Goal: Task Accomplishment & Management: Manage account settings

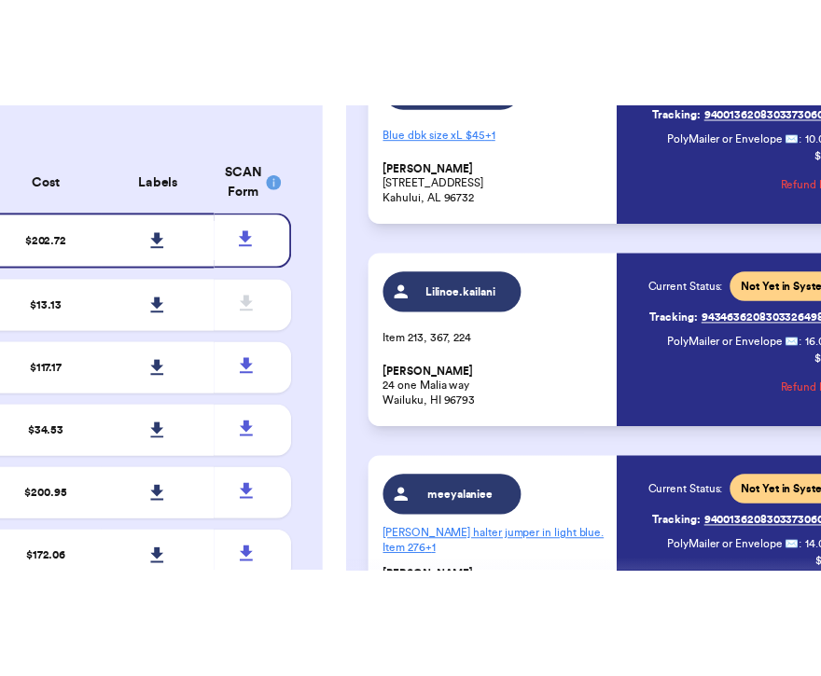
scroll to position [1091, 0]
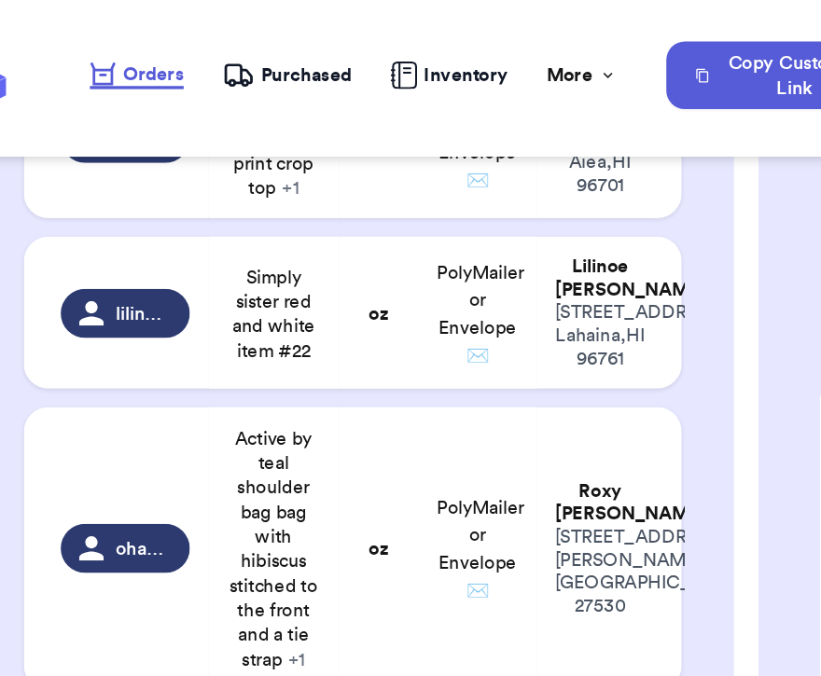
scroll to position [2262, 0]
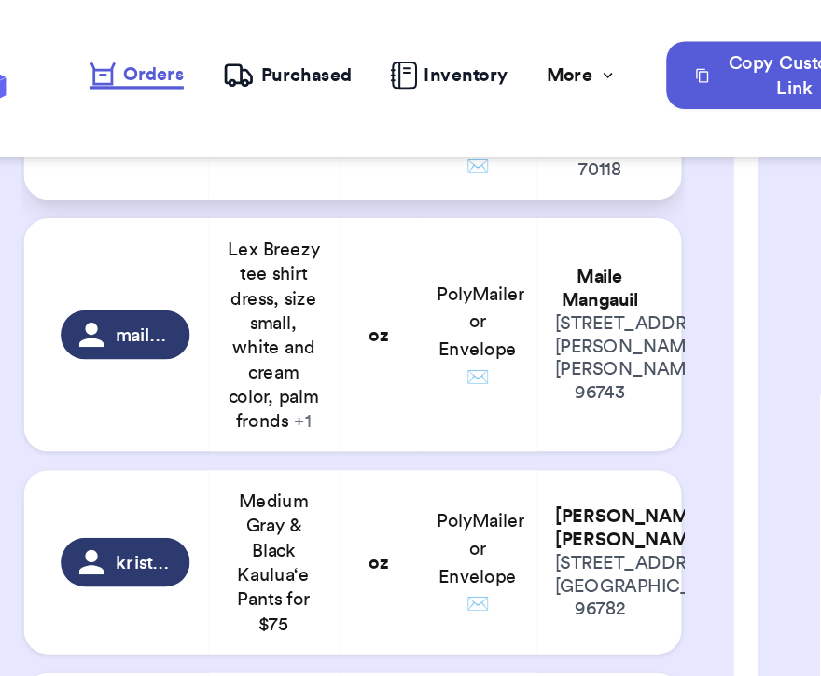
click at [196, 121] on td "406: white iwa vest + 2" at bounding box center [199, 75] width 80 height 92
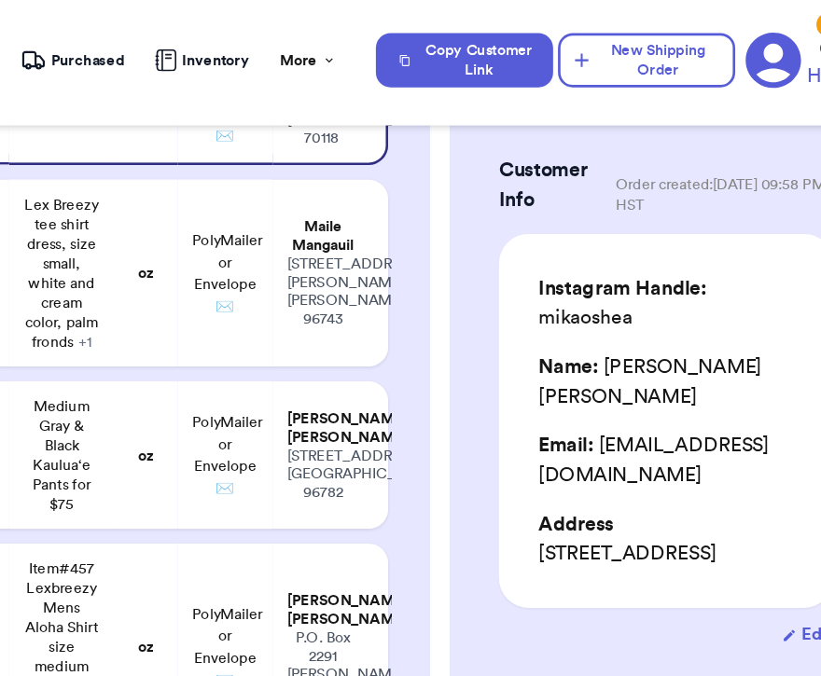
scroll to position [127, 0]
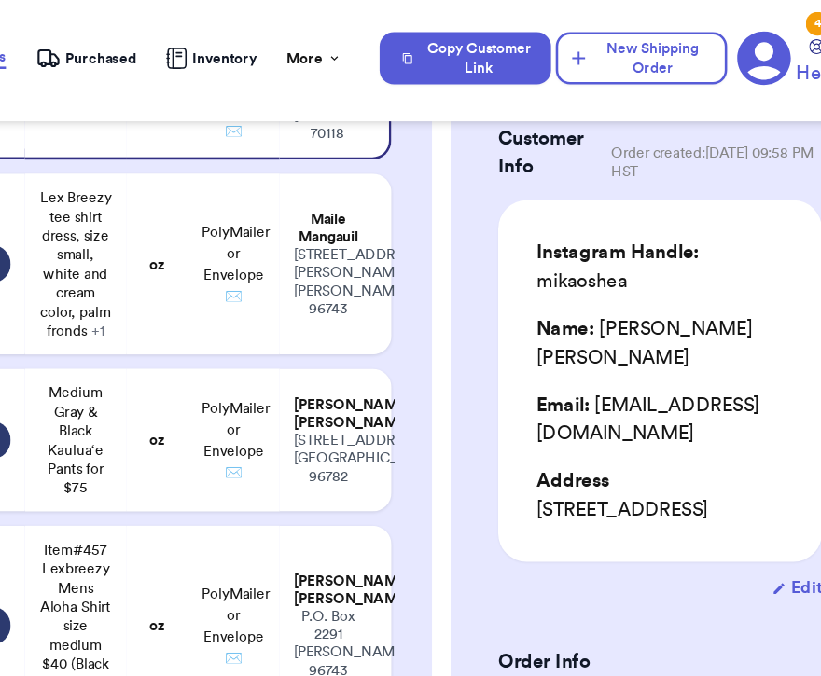
drag, startPoint x: 518, startPoint y: 347, endPoint x: 519, endPoint y: 336, distance: 11.2
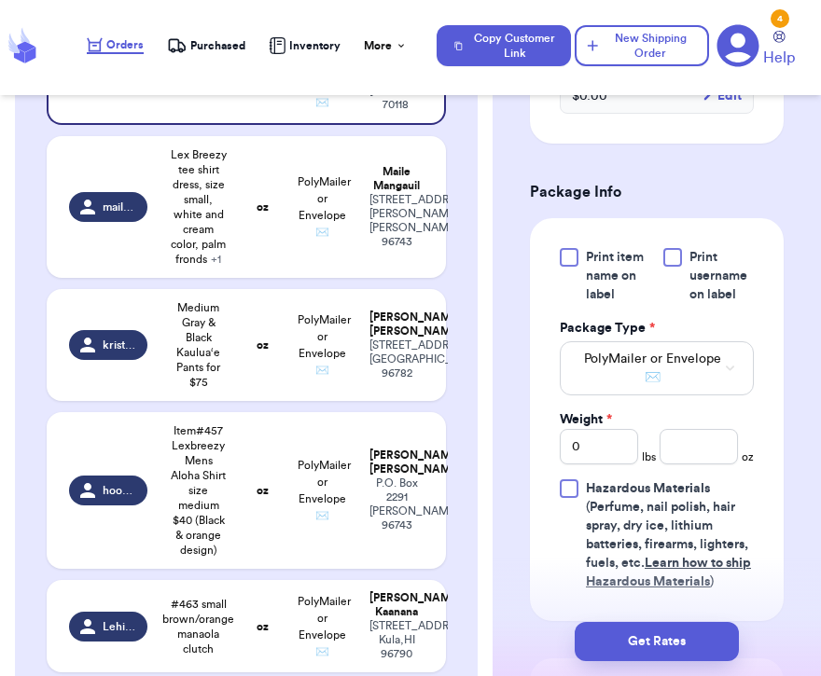
scroll to position [1021, 0]
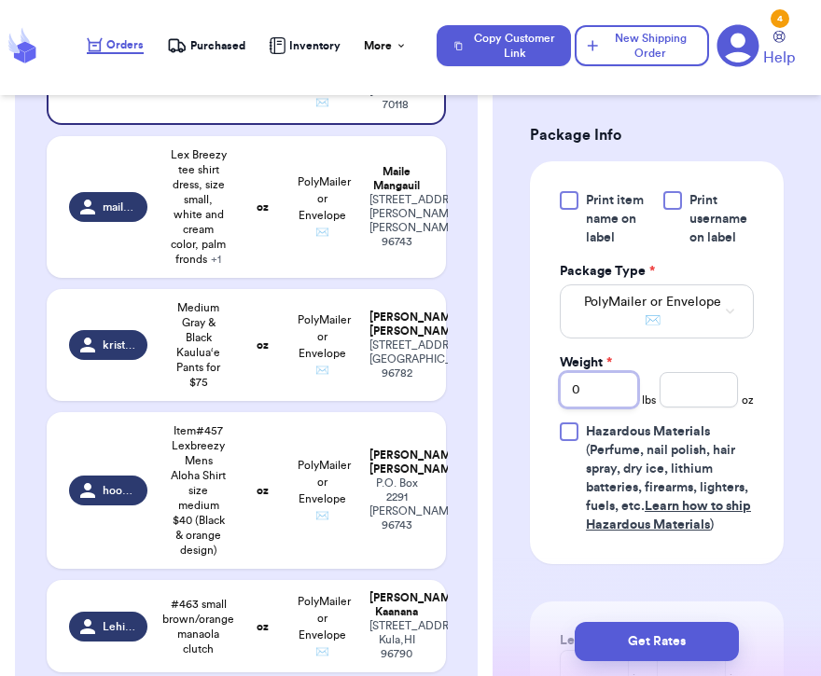
click at [604, 394] on input "0" at bounding box center [599, 389] width 78 height 35
type input "1"
click at [704, 399] on input "number" at bounding box center [698, 389] width 78 height 35
type input "4"
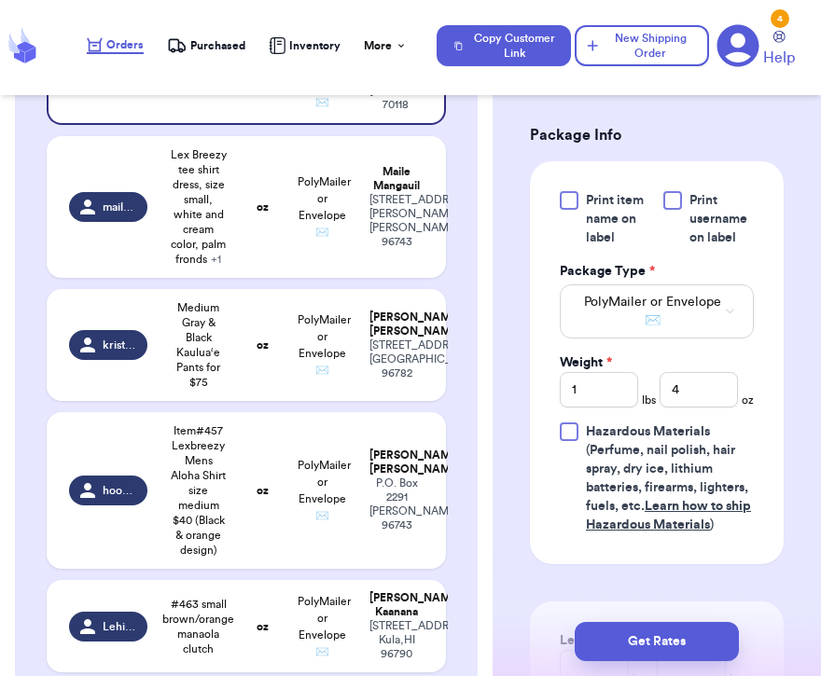
scroll to position [862, 0]
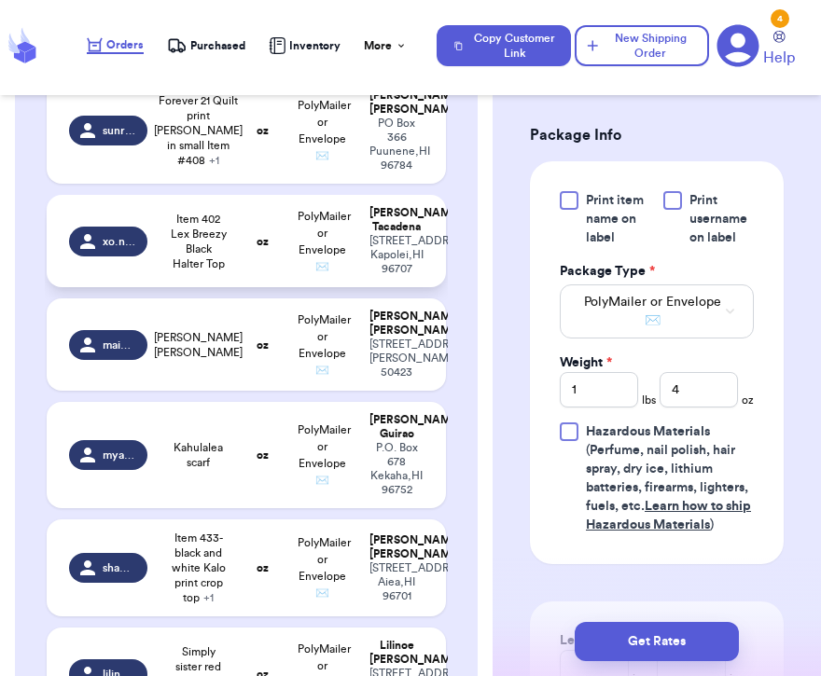
click at [173, 287] on td "Item 402 Lex Breezy Black Halter Top" at bounding box center [199, 241] width 80 height 92
type input "Item 402 Lex Breezy Black Halter Top"
type input "0"
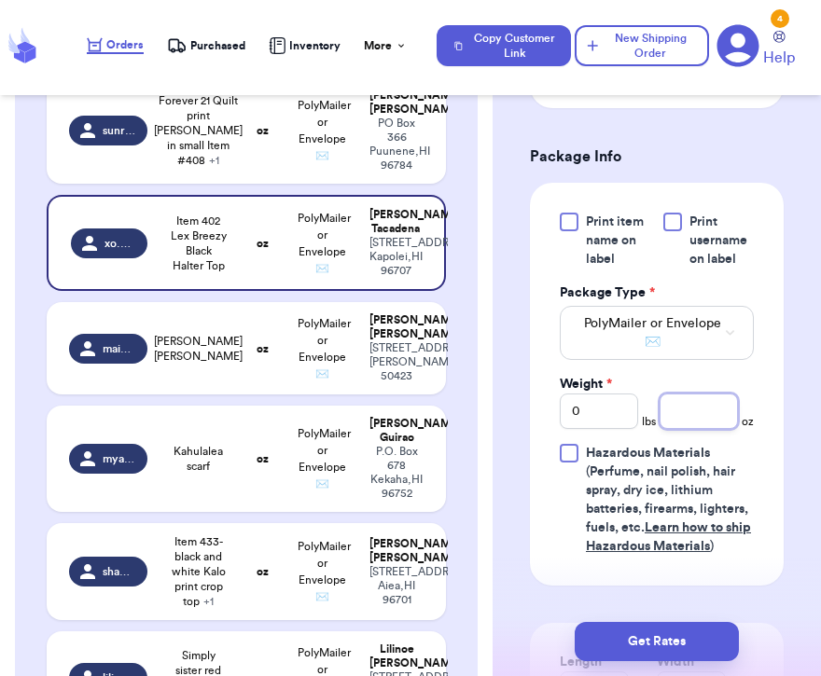
click at [675, 399] on input "number" at bounding box center [698, 411] width 78 height 35
type input "2"
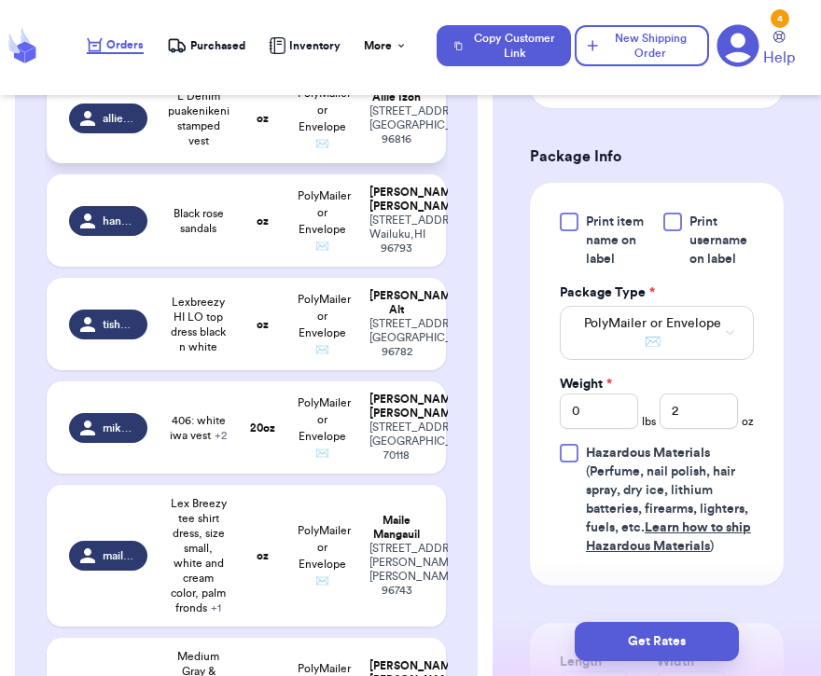
click at [224, 163] on td "L Denim puakenikeni stamped vest" at bounding box center [199, 119] width 80 height 90
type input "L Denim puakenikeni stamped vest"
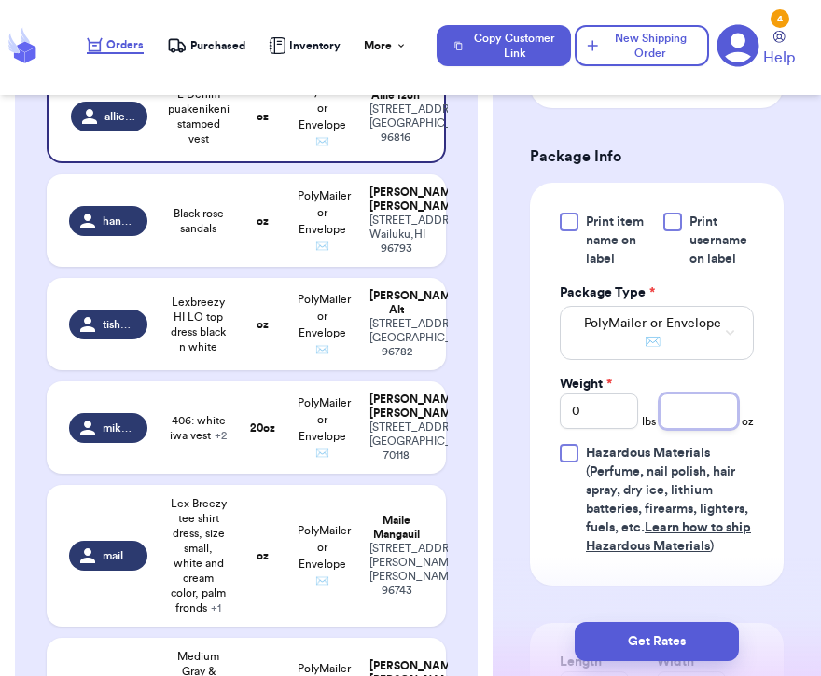
click at [695, 394] on input "number" at bounding box center [698, 411] width 78 height 35
type input "11"
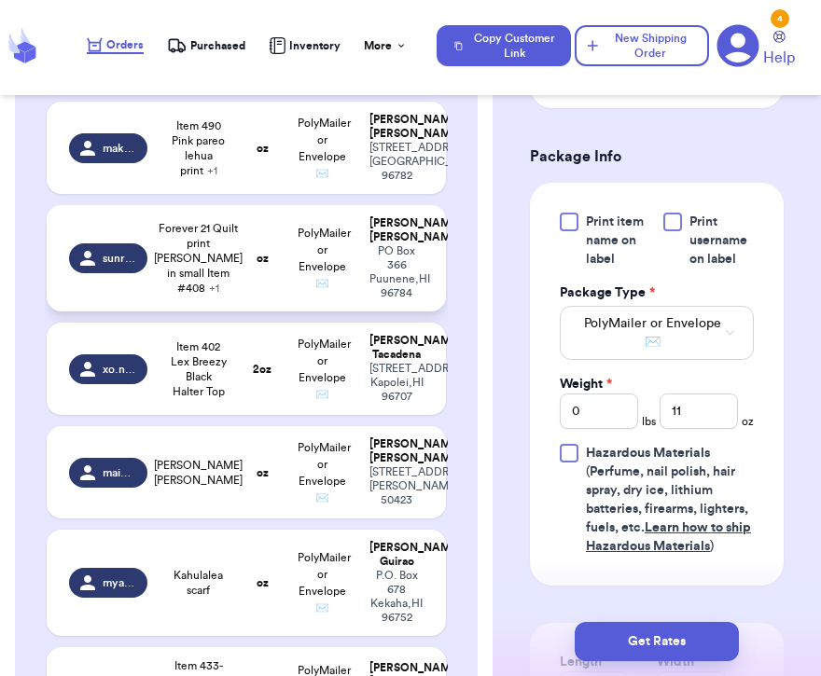
click at [371, 300] on div "PO Box 366 Puunene , HI 96784" at bounding box center [396, 272] width 54 height 56
type input "Forever 21 Quilt print [PERSON_NAME] in small Item #408"
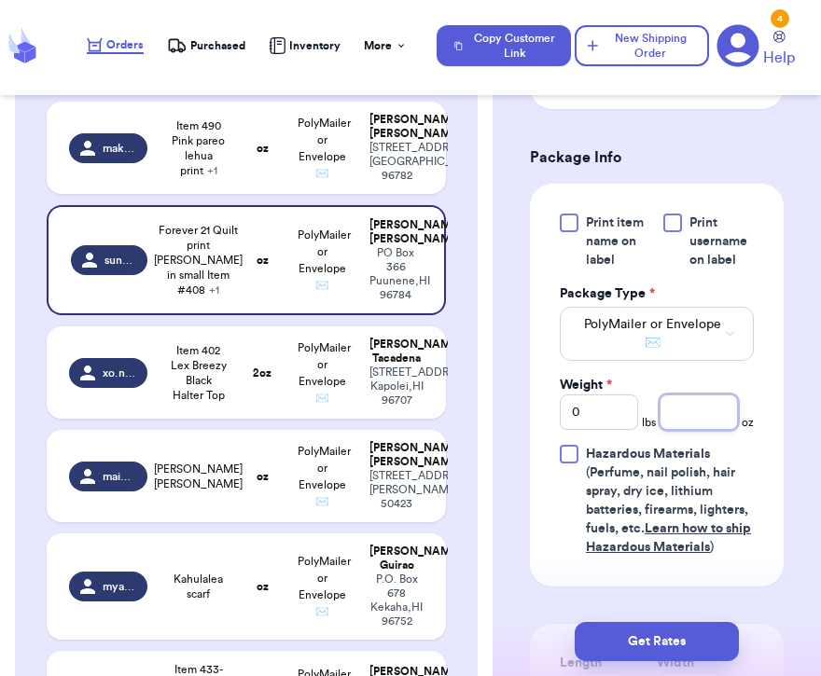
click at [729, 397] on input "number" at bounding box center [698, 412] width 78 height 35
click at [607, 396] on input "0" at bounding box center [599, 412] width 78 height 35
type input "1"
click at [711, 395] on input "number" at bounding box center [698, 412] width 78 height 35
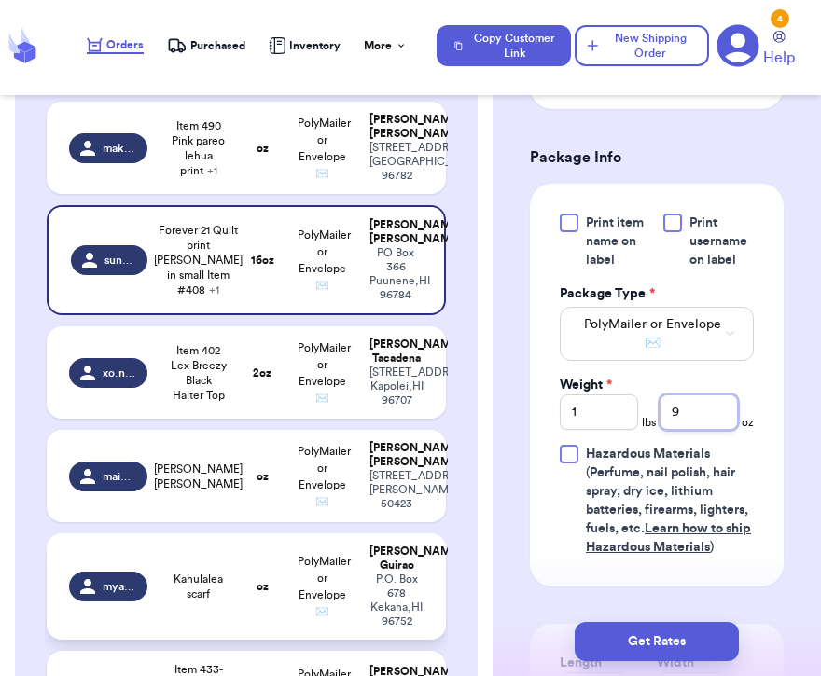
type input "9"
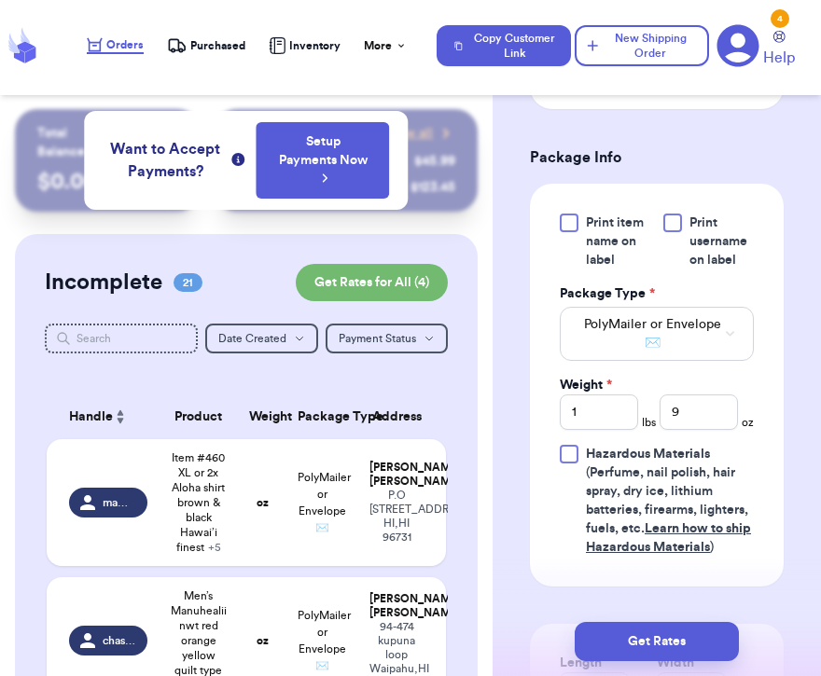
scroll to position [1678, 0]
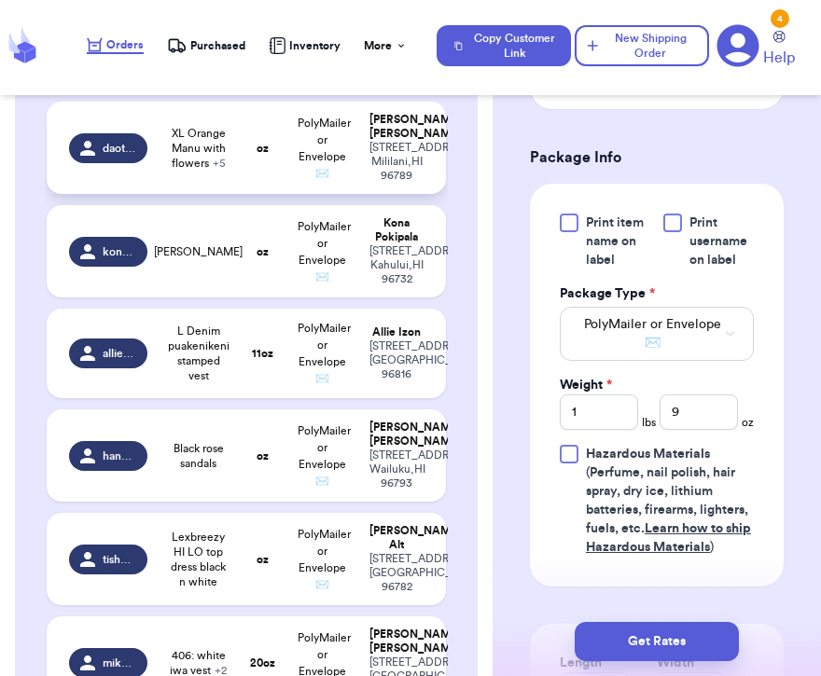
click at [269, 194] on td "oz" at bounding box center [262, 148] width 48 height 92
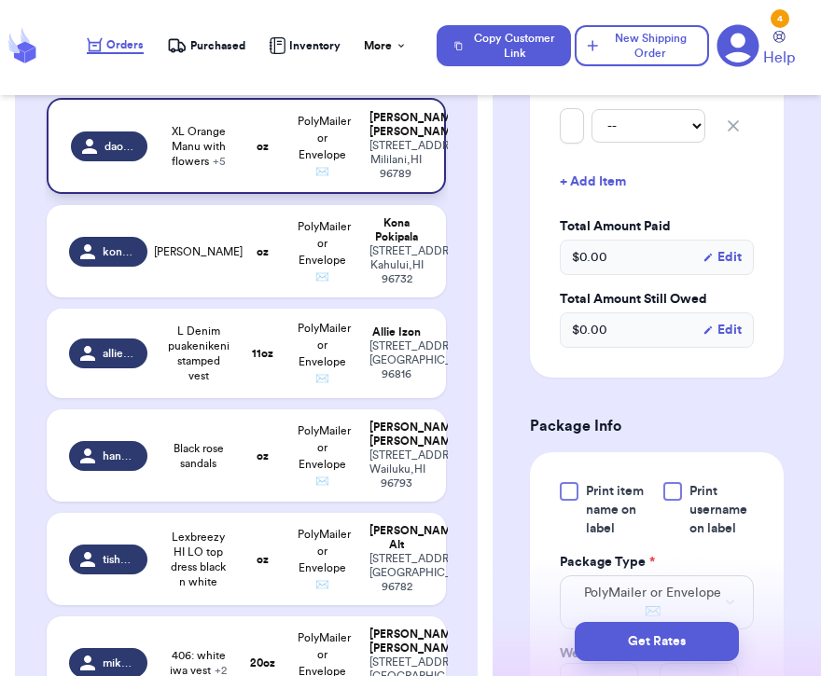
type input "XL Orange Manu with flowers"
type input "0"
type input "4x Pink Heleconia Manu"
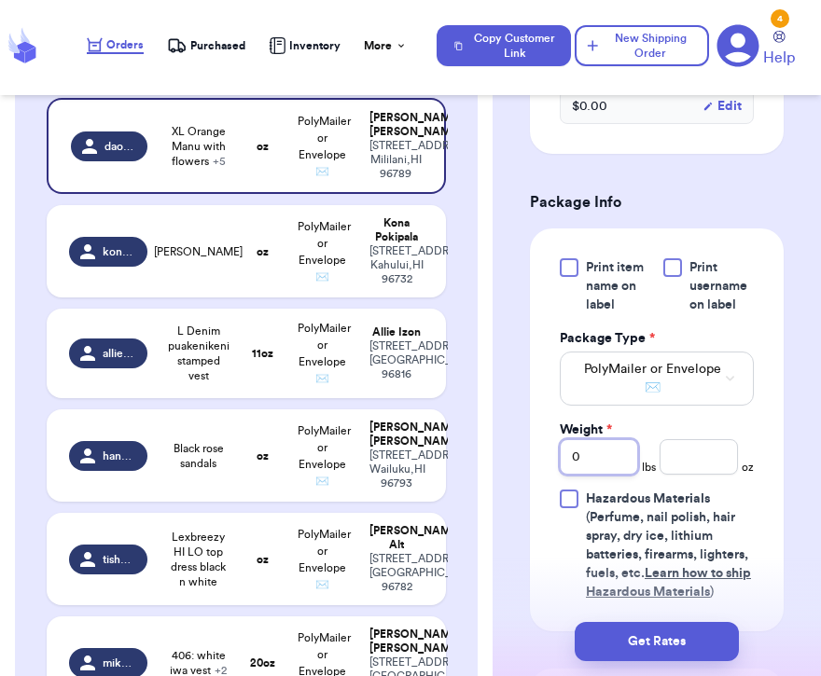
click at [605, 439] on input "0" at bounding box center [599, 456] width 78 height 35
type input "1"
click at [687, 439] on input "number" at bounding box center [698, 456] width 78 height 35
type input "13"
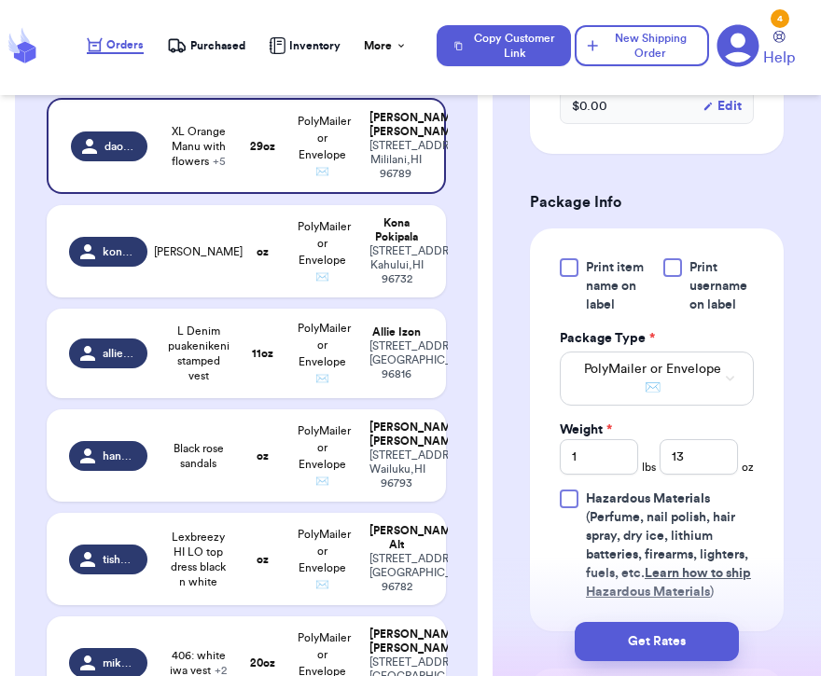
scroll to position [326, 0]
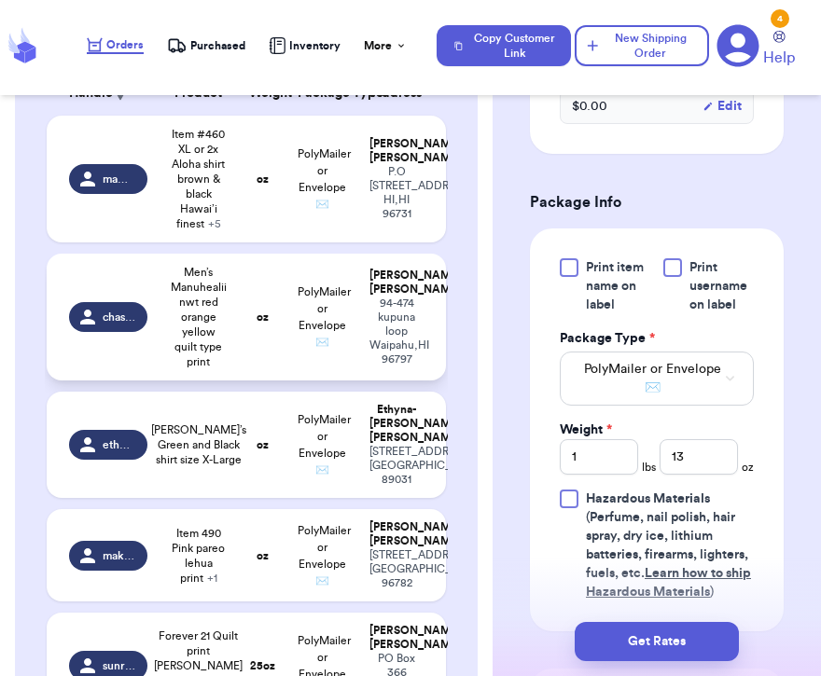
click at [352, 310] on td "PolyMailer or Envelope ✉️" at bounding box center [322, 317] width 72 height 127
type input "Men’s Manuhealii nwt red orange yellow quilt type print"
type input "0"
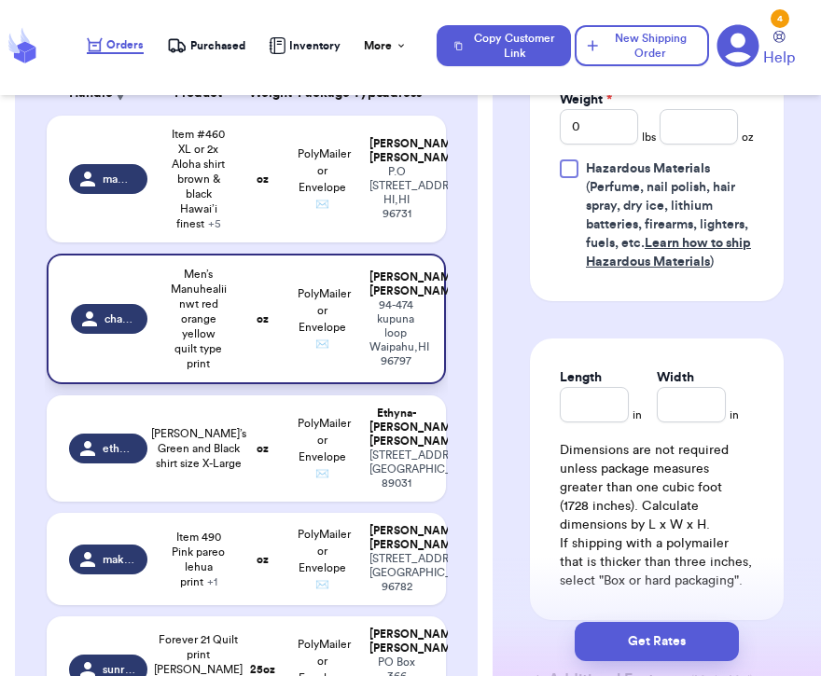
scroll to position [882, 0]
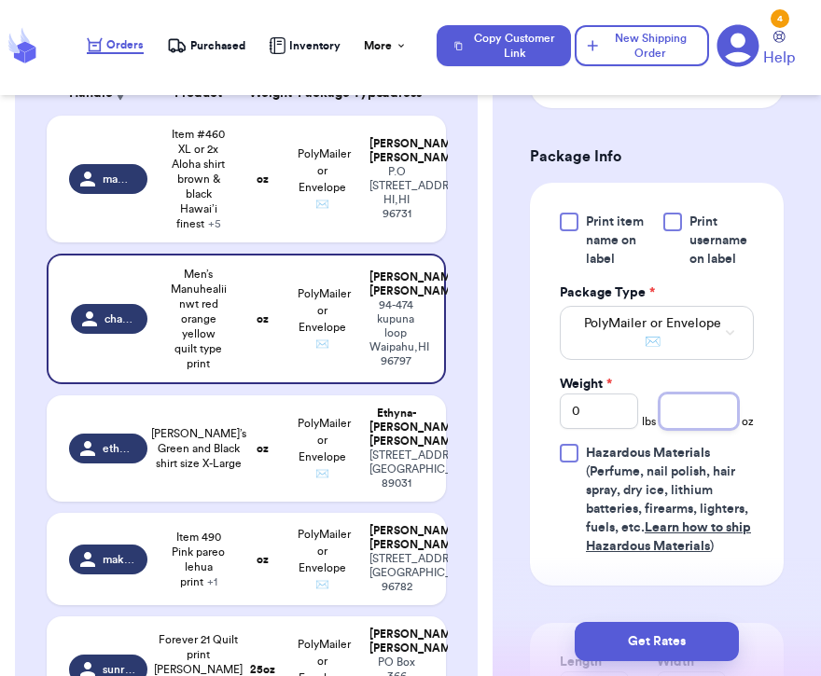
click at [687, 394] on input "number" at bounding box center [698, 411] width 78 height 35
type input "7"
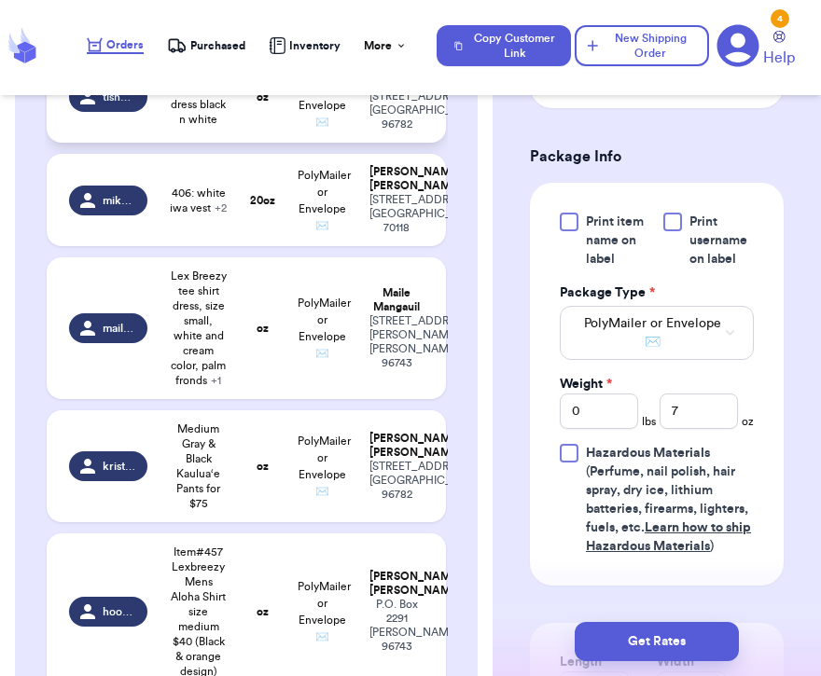
click at [304, 143] on td "PolyMailer or Envelope ✉️" at bounding box center [322, 96] width 72 height 92
type input "Lexbreezy HI LO top dress black n white"
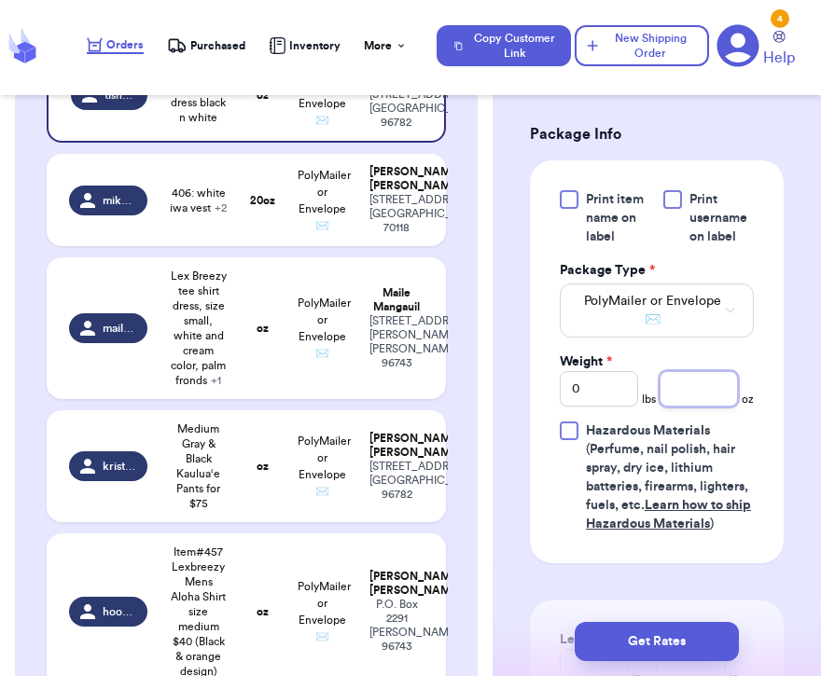
click at [692, 385] on input "number" at bounding box center [698, 388] width 78 height 35
type input "14"
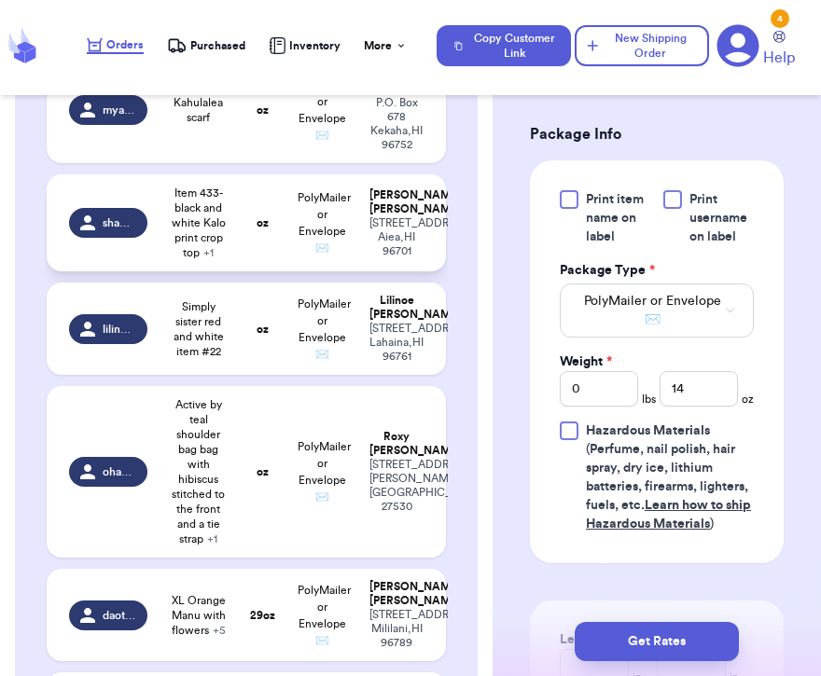
click at [204, 260] on span "Item 433- black and white Kalo print crop top + 1" at bounding box center [199, 223] width 58 height 75
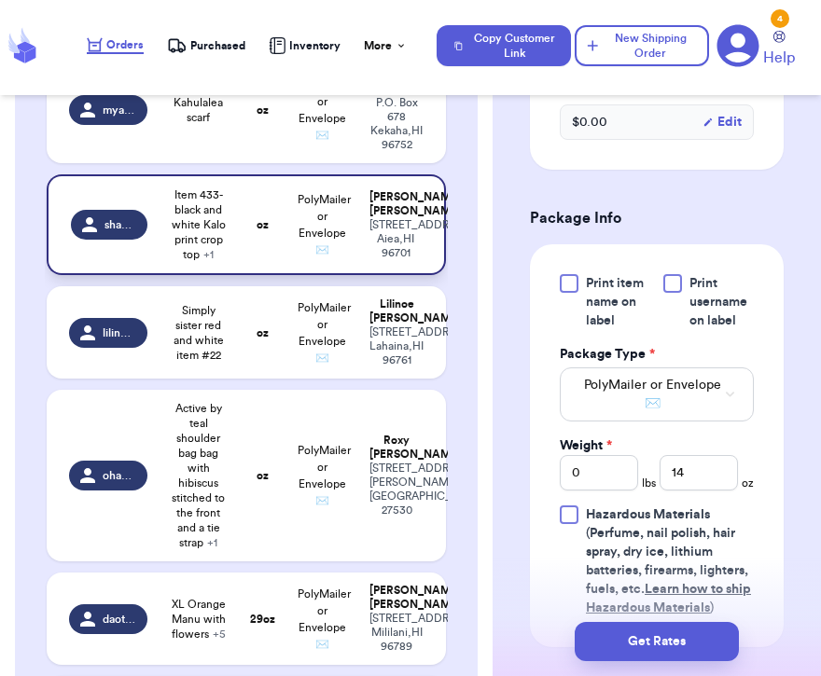
type input "Item 433- black and white Kalo print crop top"
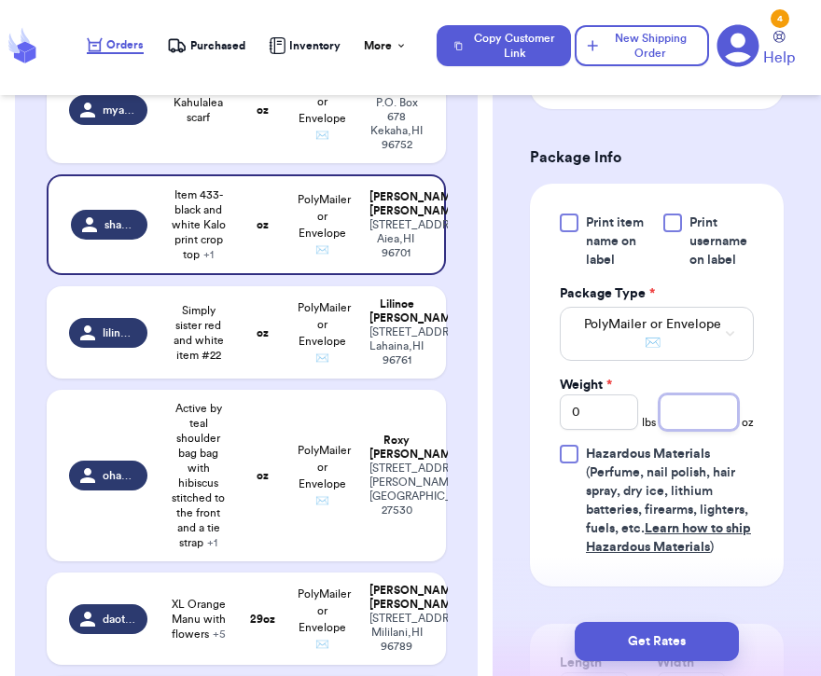
click at [715, 399] on input "number" at bounding box center [698, 412] width 78 height 35
type input "3"
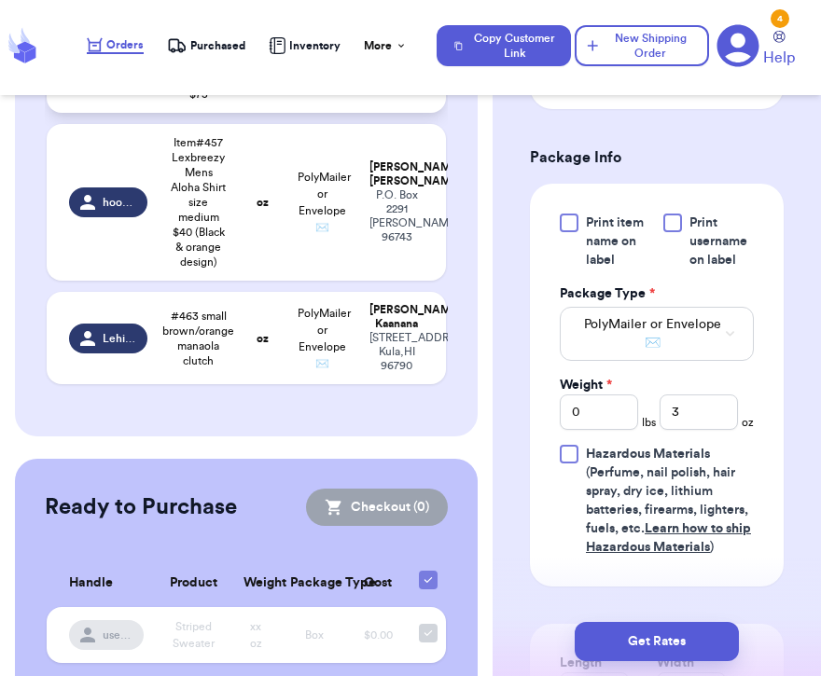
click at [276, 113] on td "oz" at bounding box center [262, 57] width 48 height 112
type input "Medium Gray & Black Kaulua‘e Pants for $75"
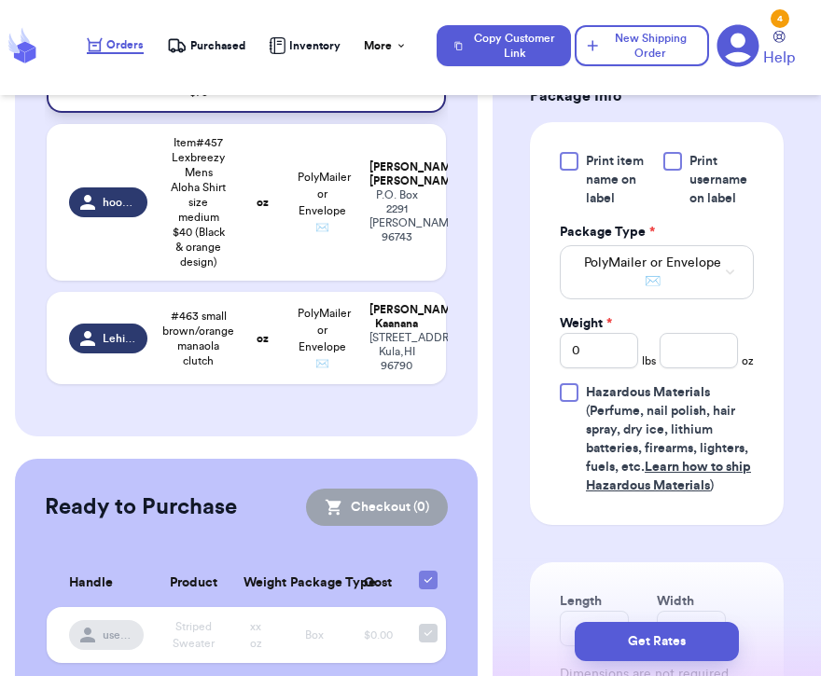
scroll to position [927, 0]
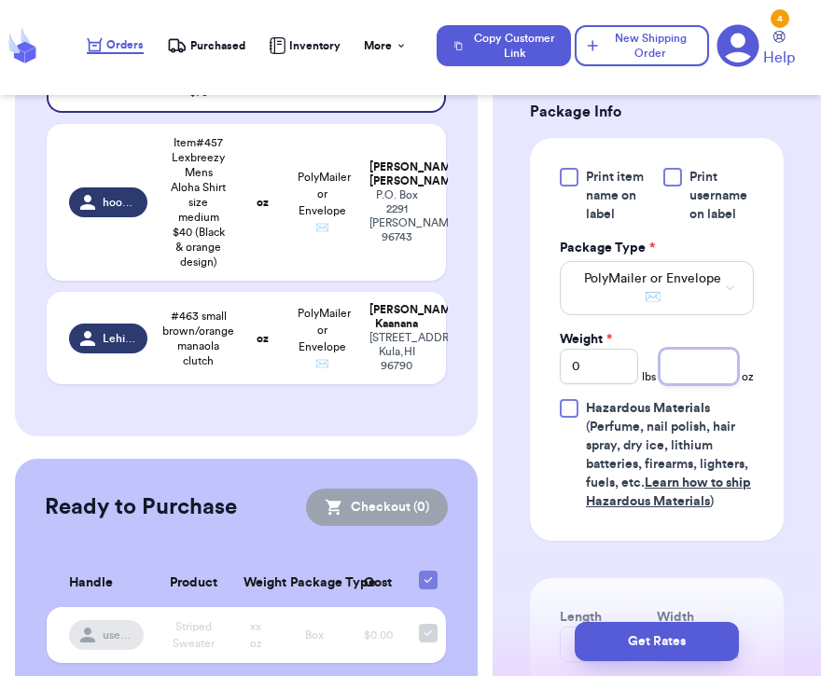
click at [686, 384] on input "number" at bounding box center [698, 366] width 78 height 35
type input "13"
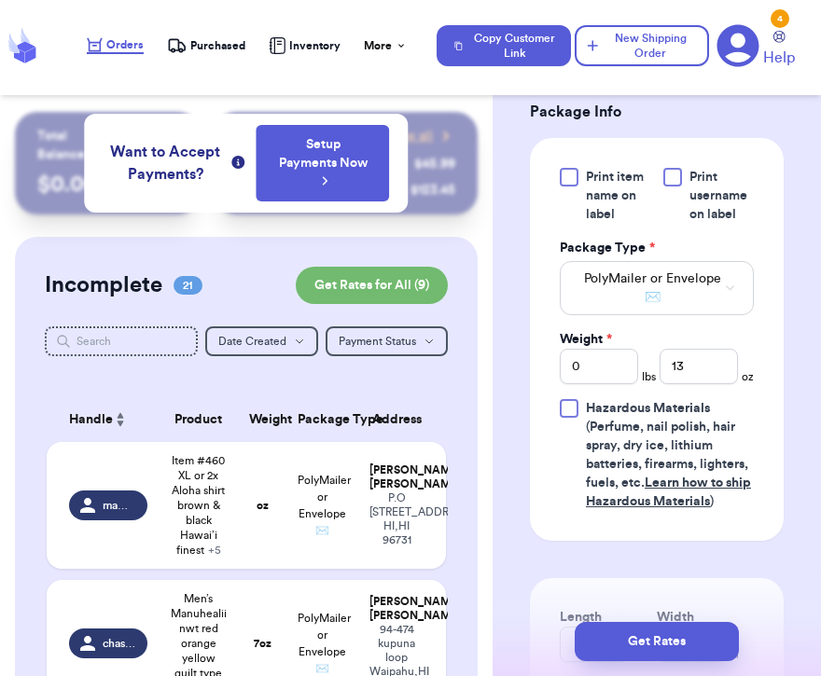
scroll to position [468, 0]
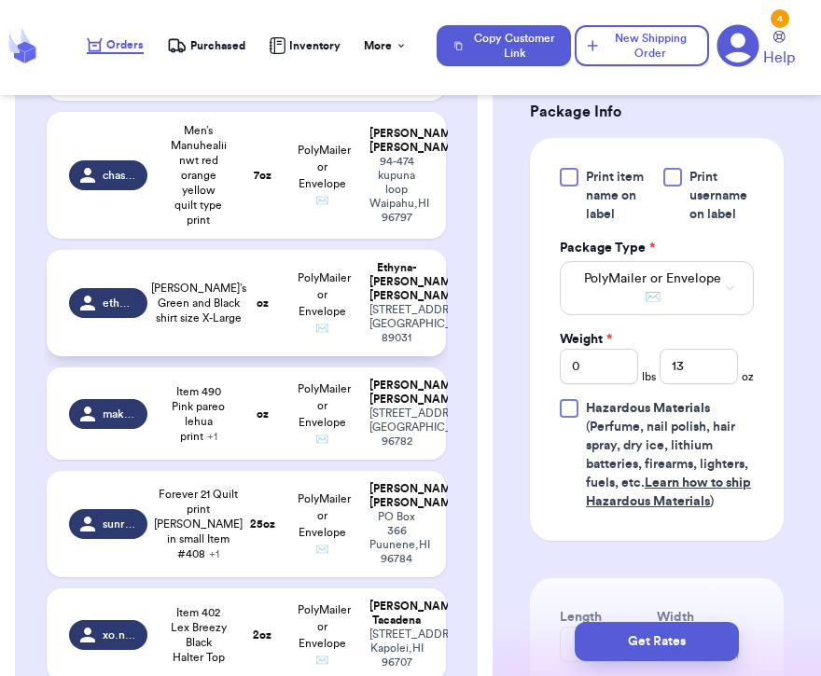
click at [235, 340] on td "[PERSON_NAME]’s Green and Black shirt size X-Large" at bounding box center [199, 303] width 80 height 106
type input "[PERSON_NAME]’s Green and Black shirt size X-Large"
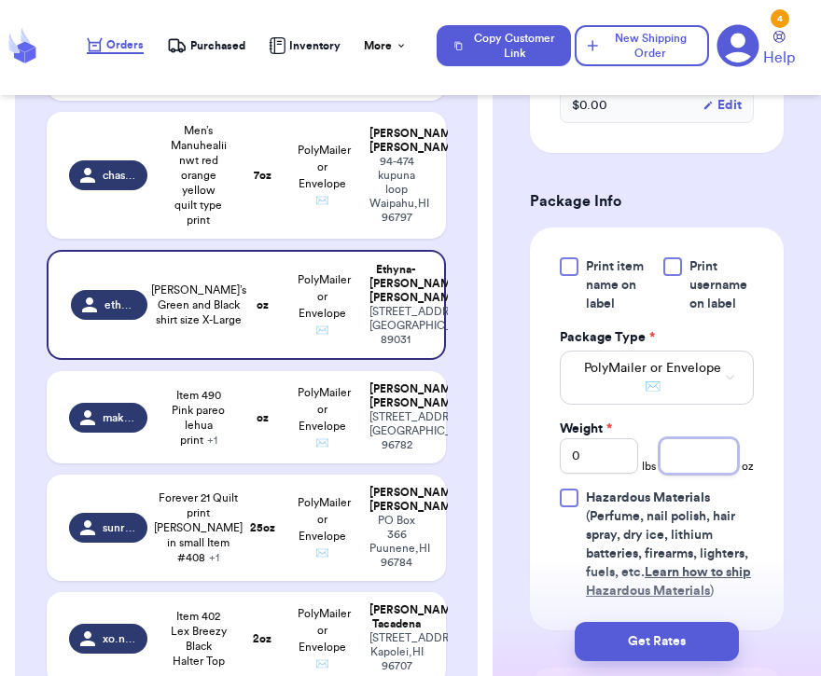
click at [700, 438] on input "number" at bounding box center [698, 455] width 78 height 35
type input "7"
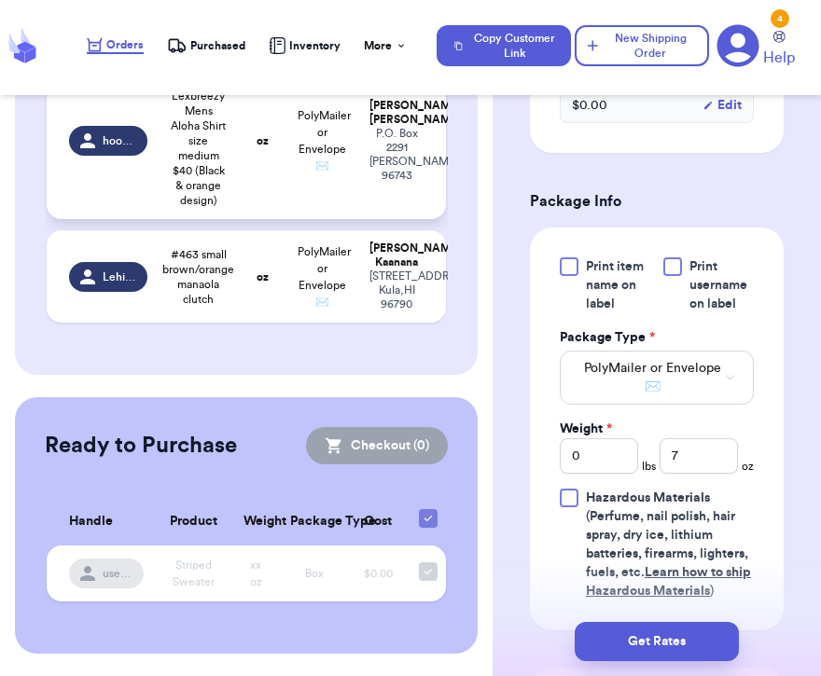
click at [212, 208] on span "Item#457 Lexbreezy Mens Aloha Shirt size medium $40 (Black & orange design)" at bounding box center [199, 141] width 58 height 134
type input "Item#457 Lexbreezy Mens Aloha Shirt size medium $40 (Black & orange design)"
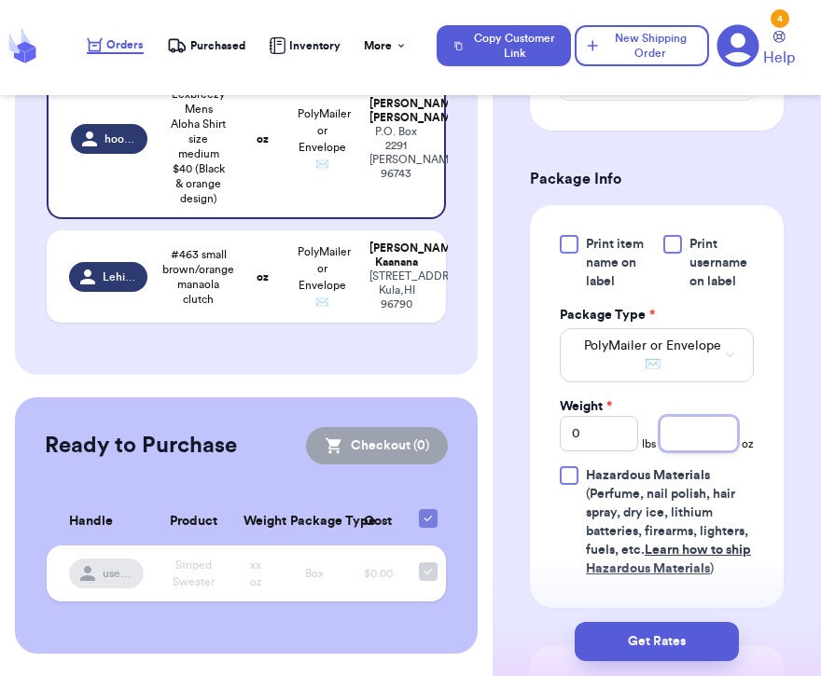
click at [687, 416] on input "number" at bounding box center [698, 433] width 78 height 35
type input "7"
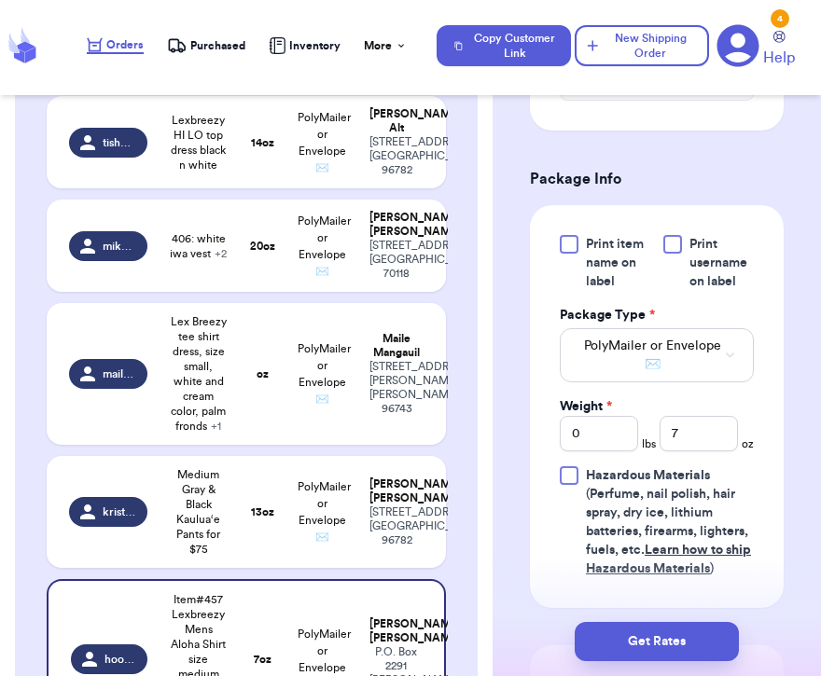
scroll to position [862, 0]
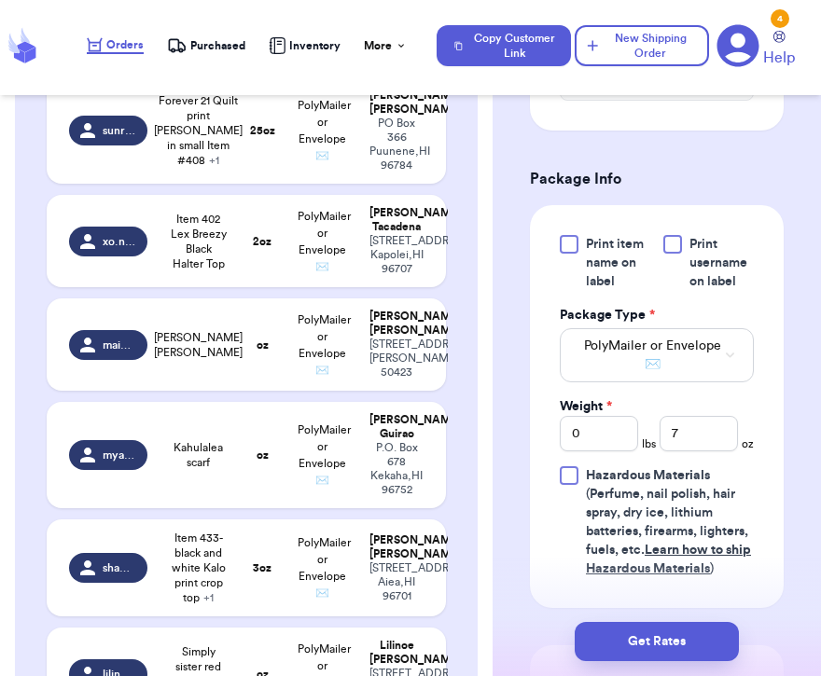
click at [215, 48] on span "Purchased" at bounding box center [217, 45] width 55 height 15
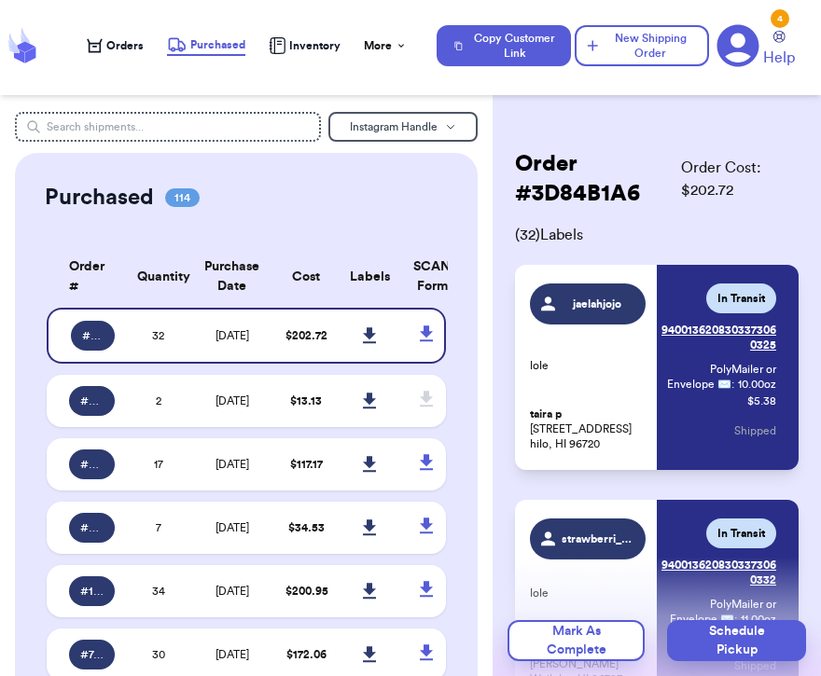
click at [120, 50] on span "Orders" at bounding box center [124, 45] width 37 height 15
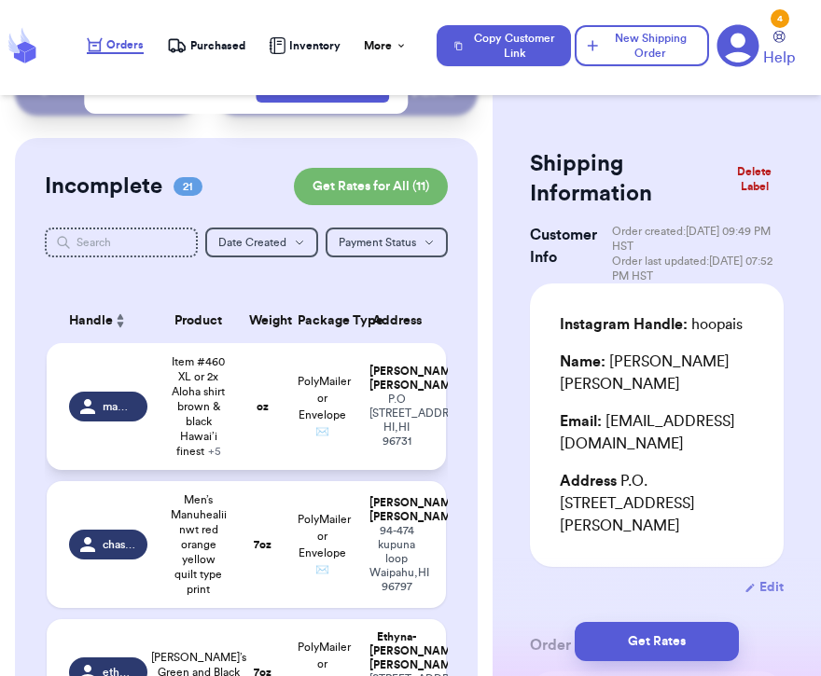
scroll to position [101, 0]
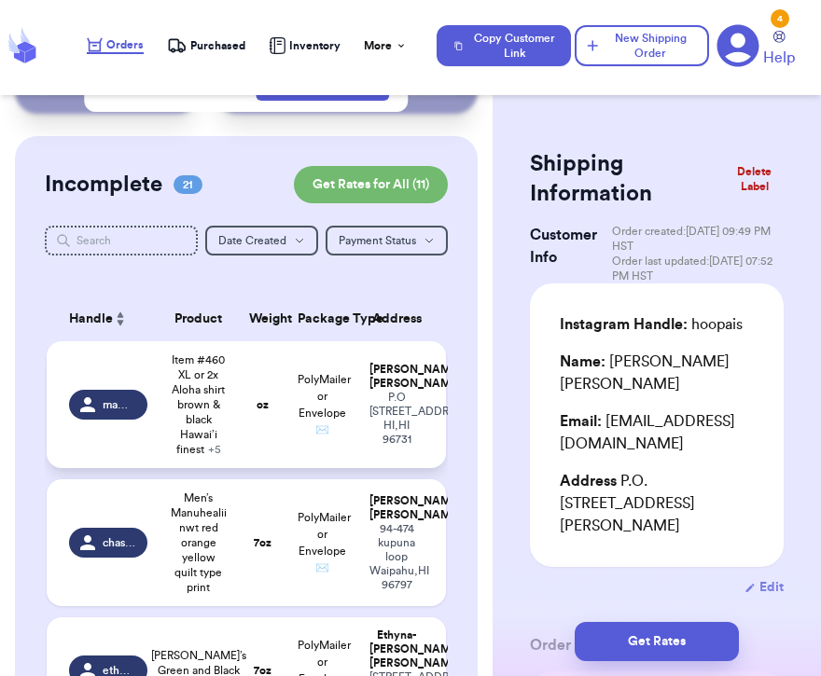
click at [155, 458] on td "mamabearlynn731" at bounding box center [103, 404] width 112 height 127
type input "Item #460 XL or 2x Aloha shirt brown & black Hawai’i finest"
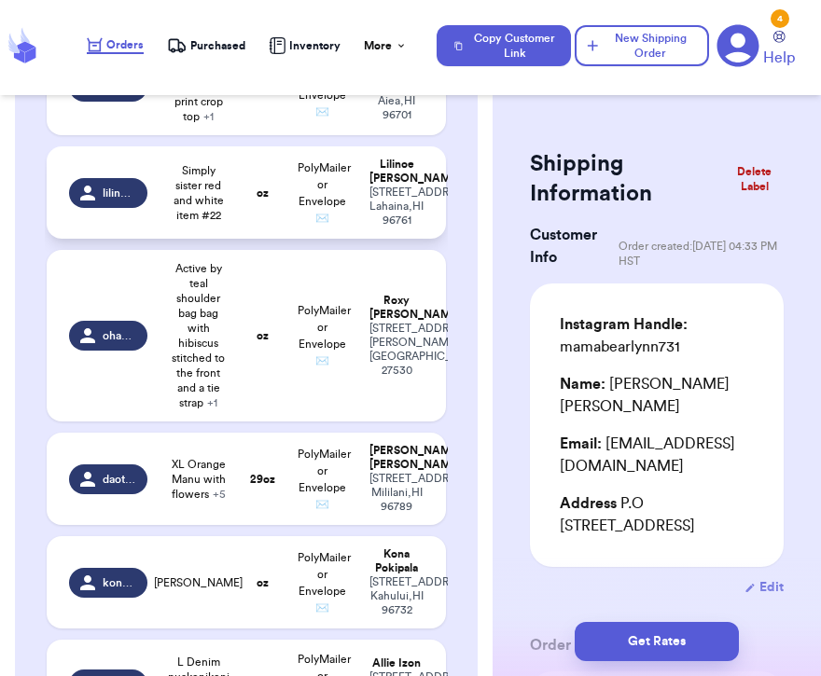
click at [193, 223] on span "Simply sister red and white item #22" at bounding box center [199, 193] width 58 height 60
type input "Simply sister red and white item #22"
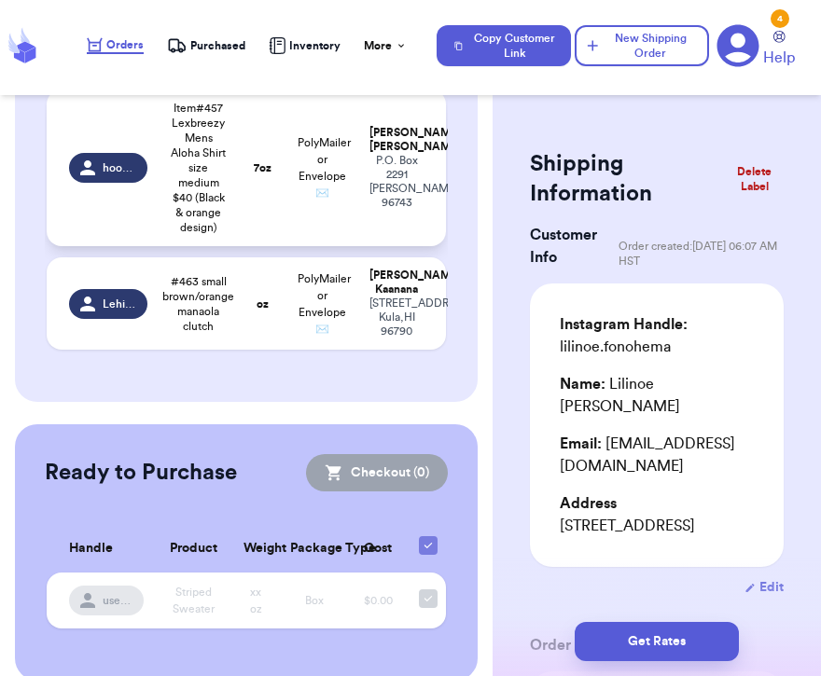
scroll to position [1520, 0]
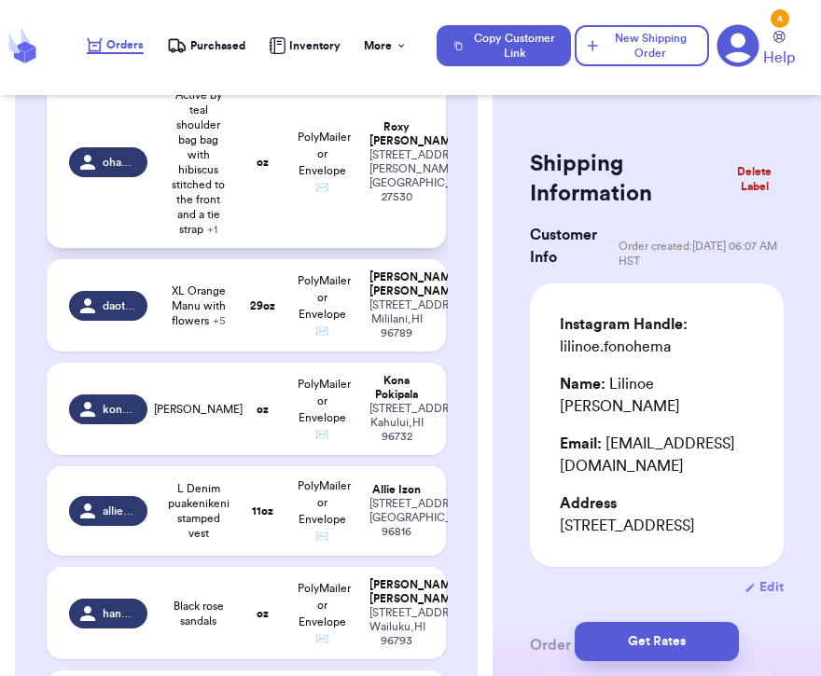
click at [235, 248] on td "Active by teal shoulder bag bag with hibiscus stitched to the front and a tie s…" at bounding box center [199, 162] width 80 height 172
type input "Active by teal shoulder bag bag with hibiscus stitched to the front and a tie s…"
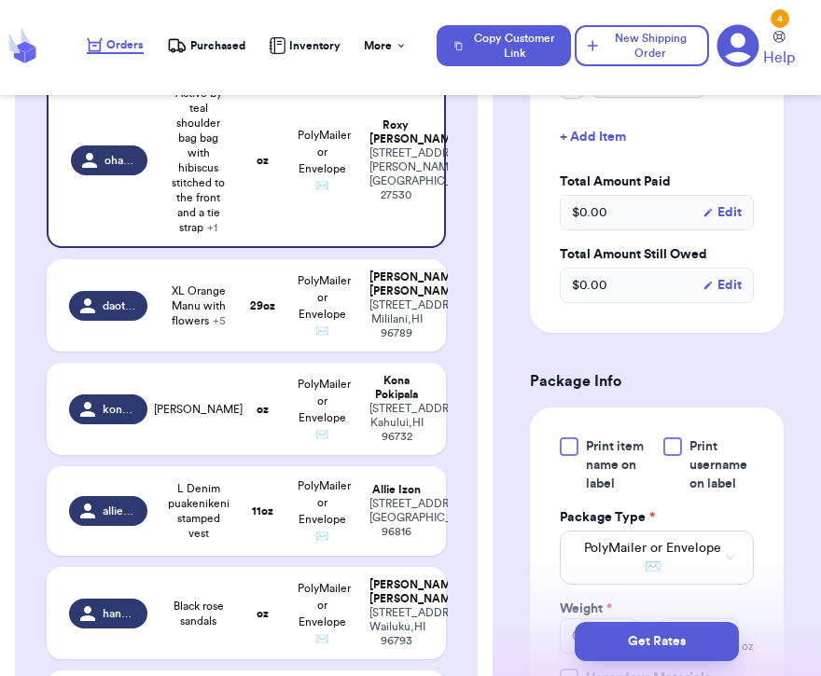
scroll to position [823, 0]
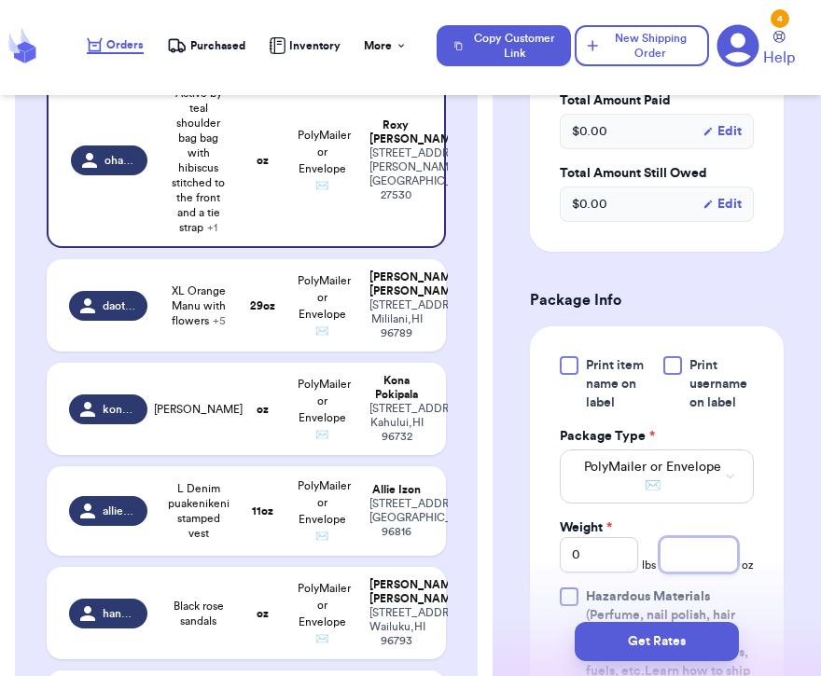
click at [698, 537] on input "number" at bounding box center [698, 554] width 78 height 35
type input "14"
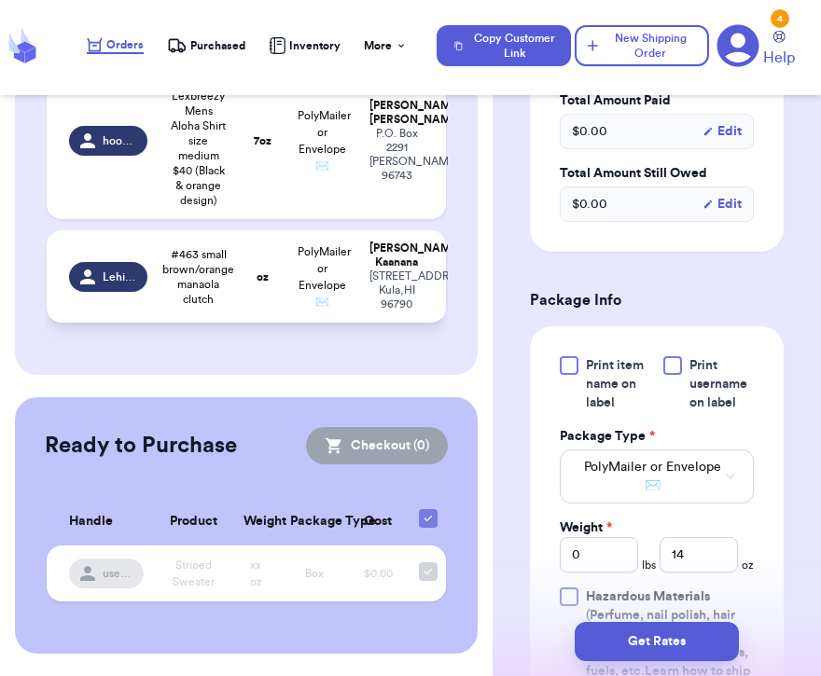
click at [308, 308] on span "PolyMailer or Envelope ✉️" at bounding box center [324, 277] width 53 height 62
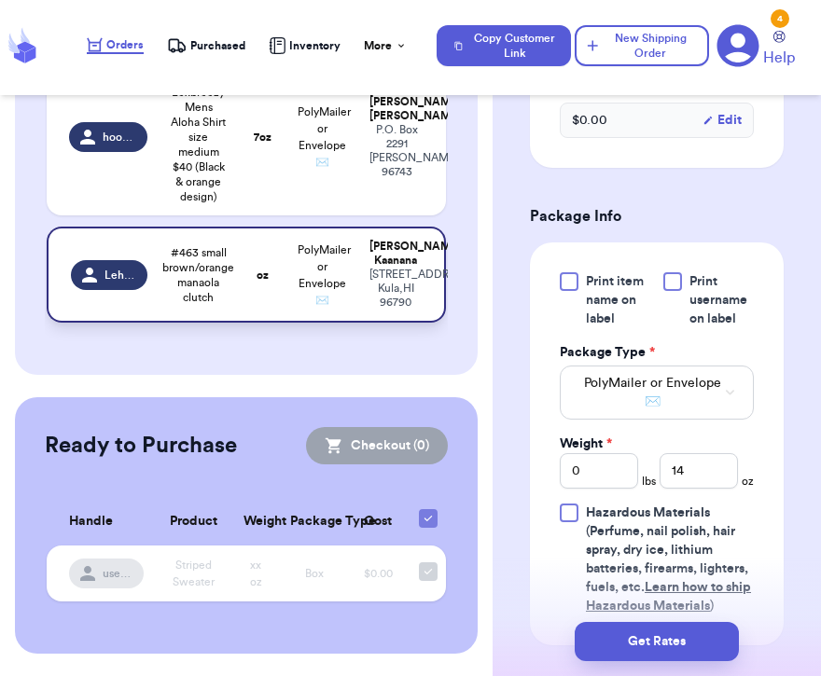
type input "#463 small brown/orange manaola clutch"
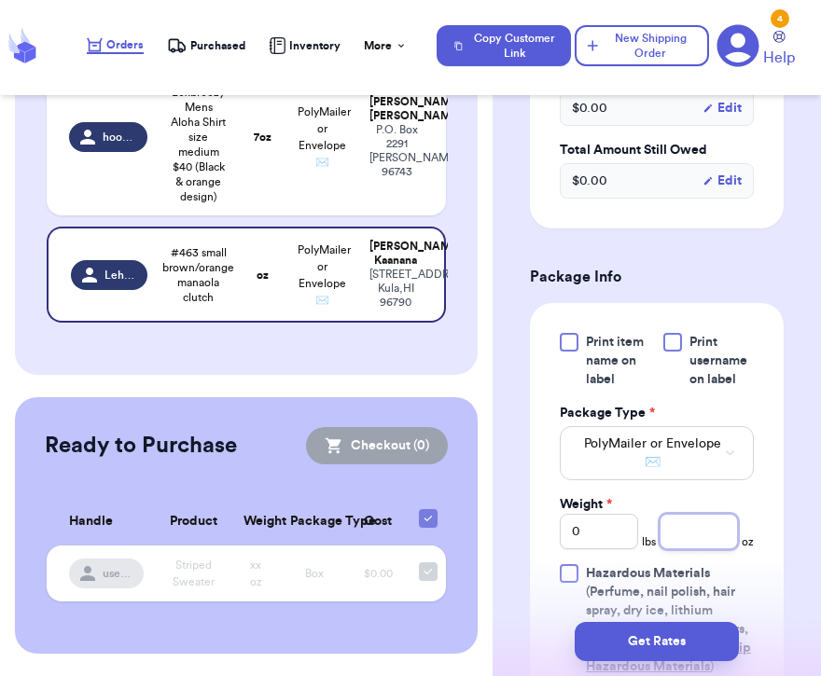
click at [687, 514] on input "number" at bounding box center [698, 531] width 78 height 35
type input "2"
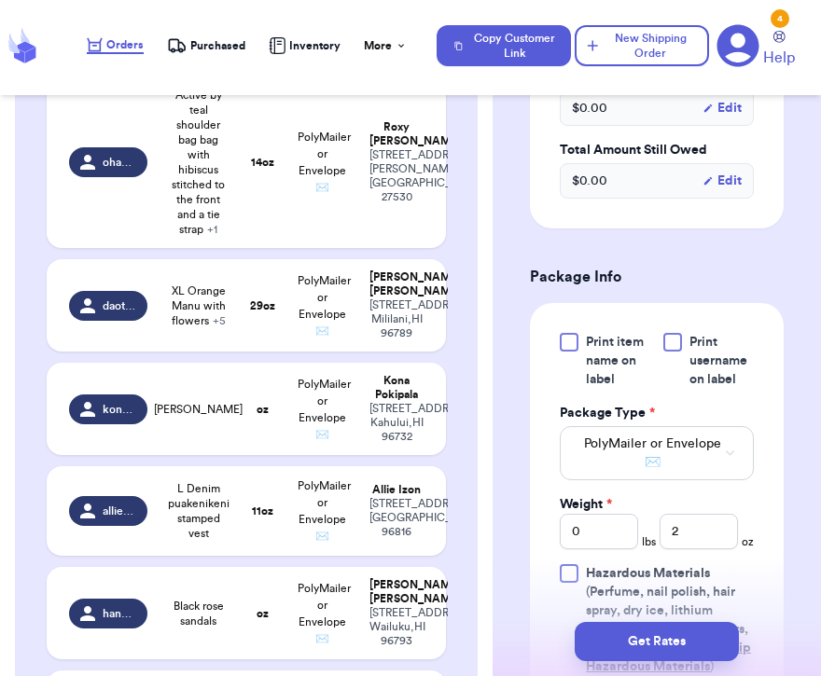
scroll to position [2019, 0]
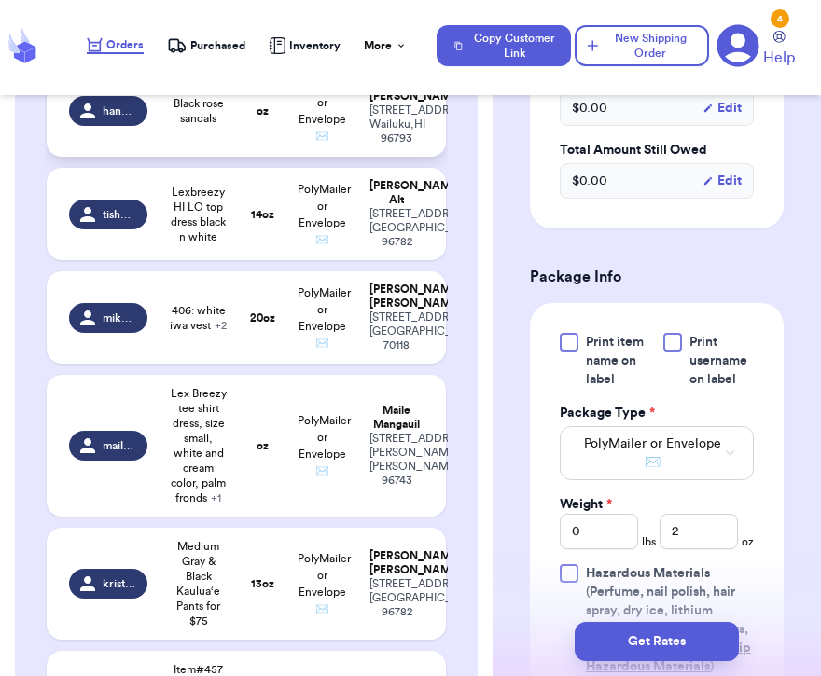
click at [400, 104] on div "[PERSON_NAME]" at bounding box center [396, 90] width 54 height 28
type input "Black rose sandals"
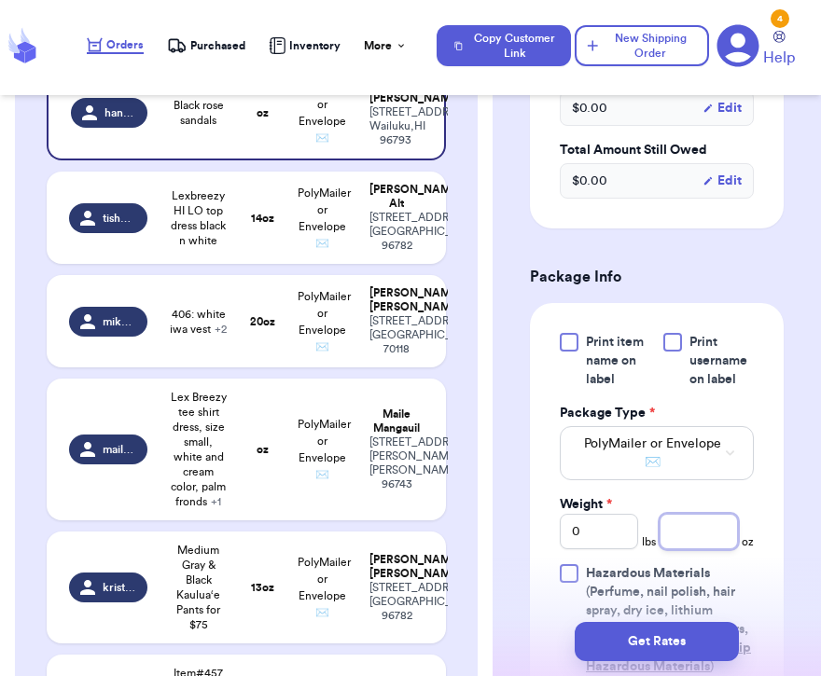
click at [694, 514] on input "number" at bounding box center [698, 531] width 78 height 35
type input "14"
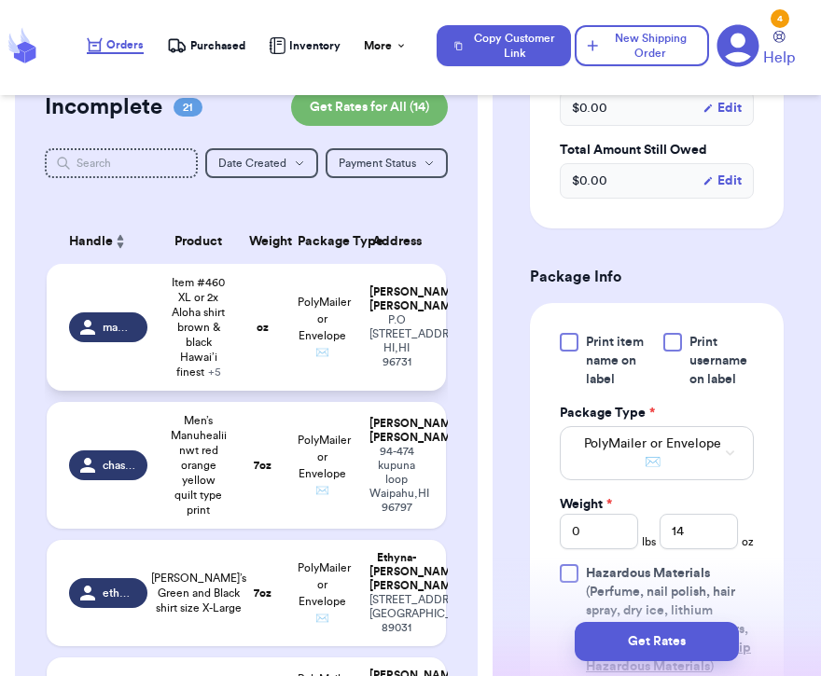
scroll to position [979, 0]
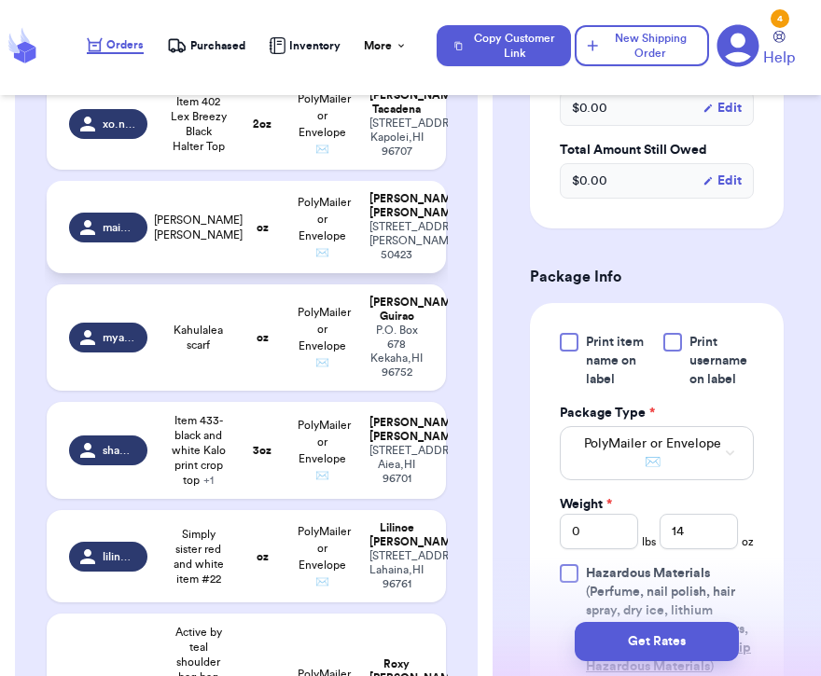
click at [269, 273] on td "oz" at bounding box center [262, 227] width 48 height 92
type input "[PERSON_NAME] [PERSON_NAME]"
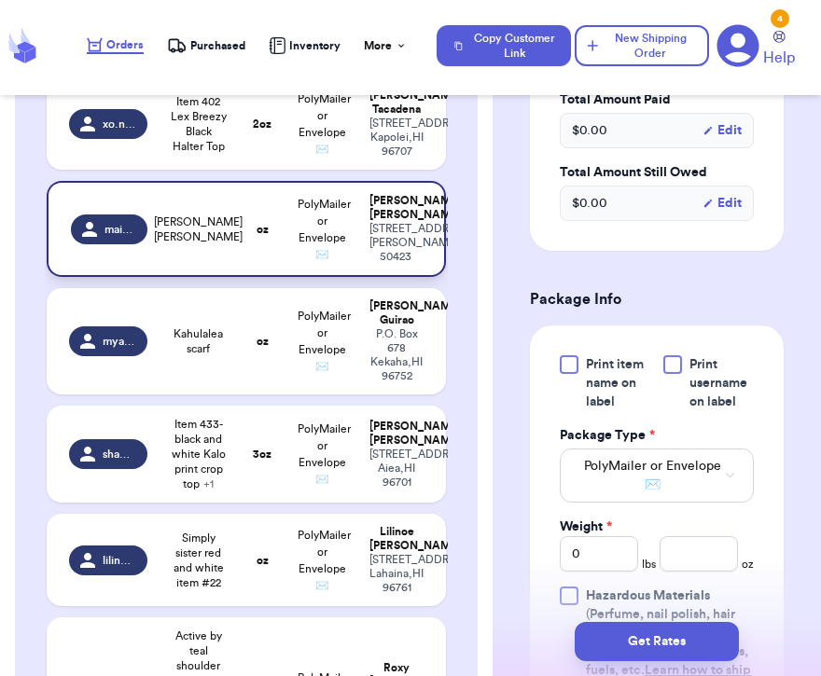
scroll to position [740, 0]
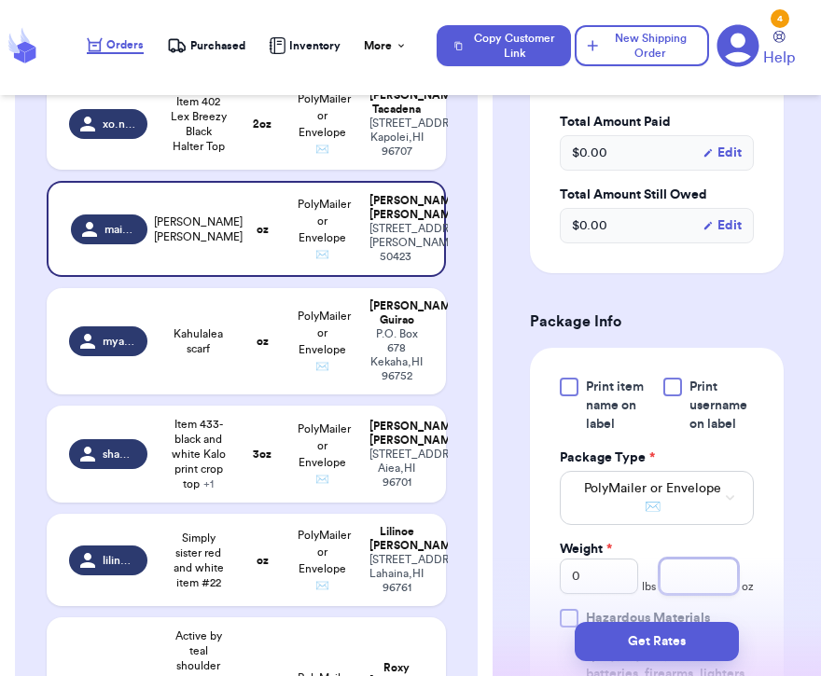
click at [677, 559] on input "number" at bounding box center [698, 576] width 78 height 35
type input "14"
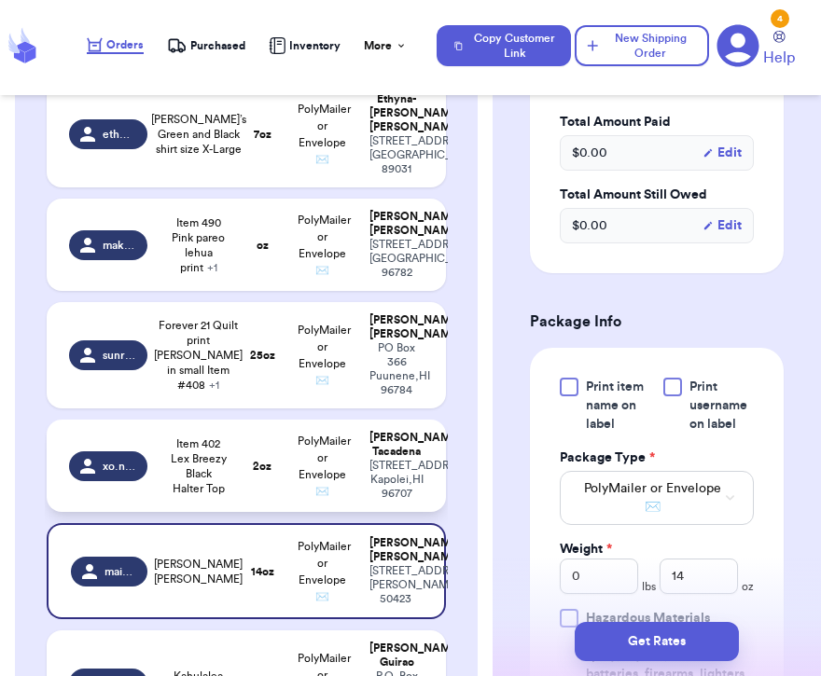
scroll to position [0, 0]
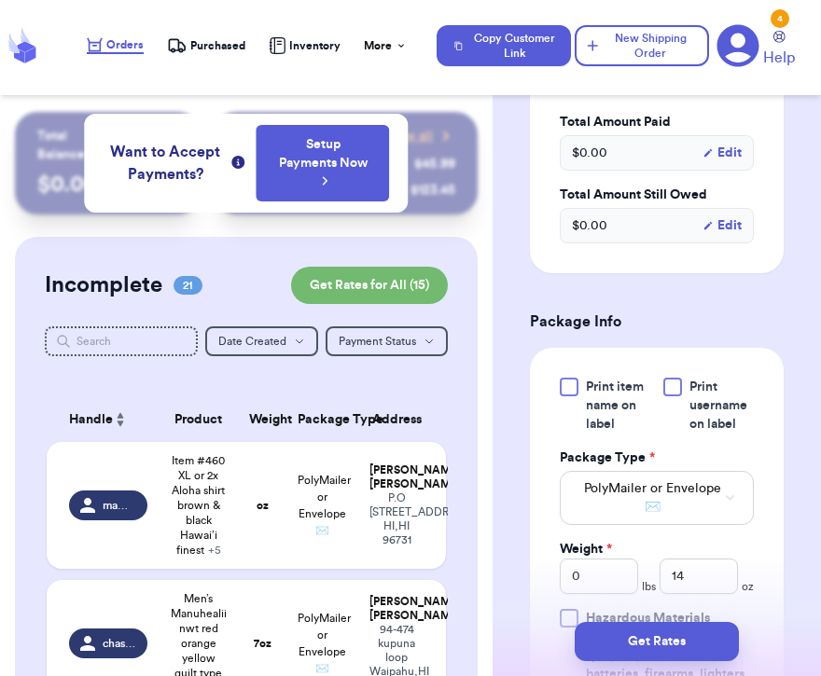
click at [278, 271] on div "Incomplete 21 Get Rates for All ( 15 )" at bounding box center [246, 285] width 403 height 37
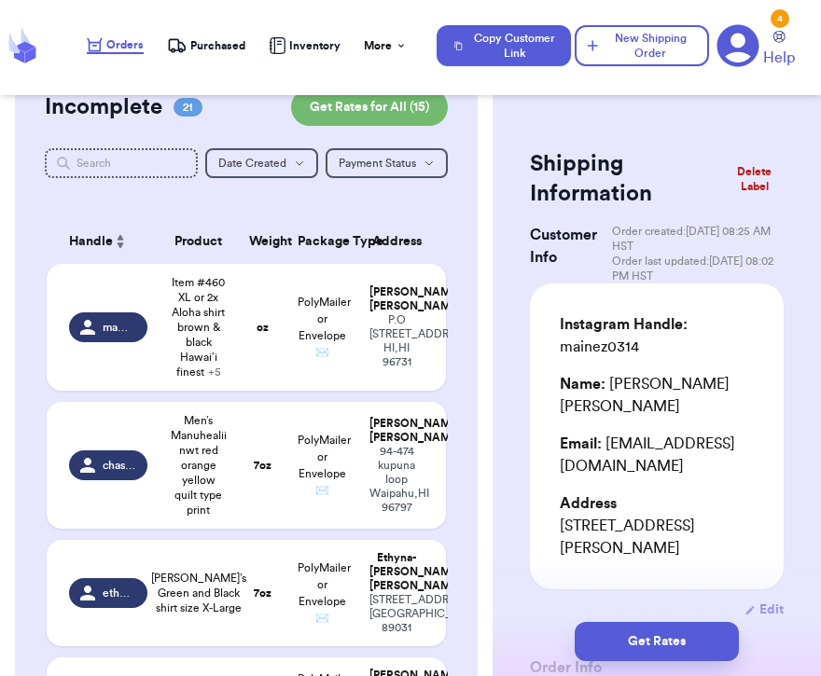
scroll to position [607, 0]
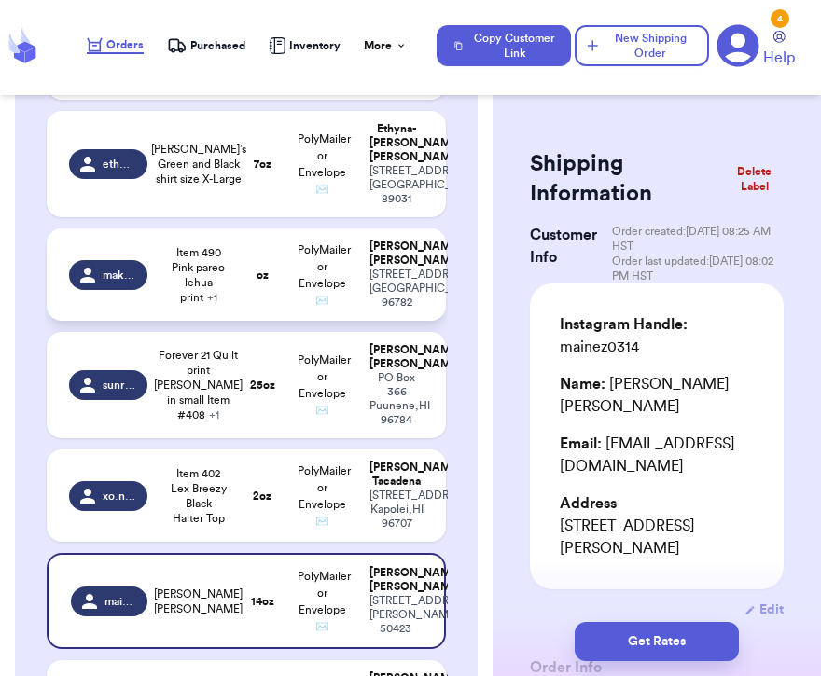
click at [277, 321] on td "oz" at bounding box center [262, 275] width 48 height 92
type input "Item 490 Pink pareo lehua print"
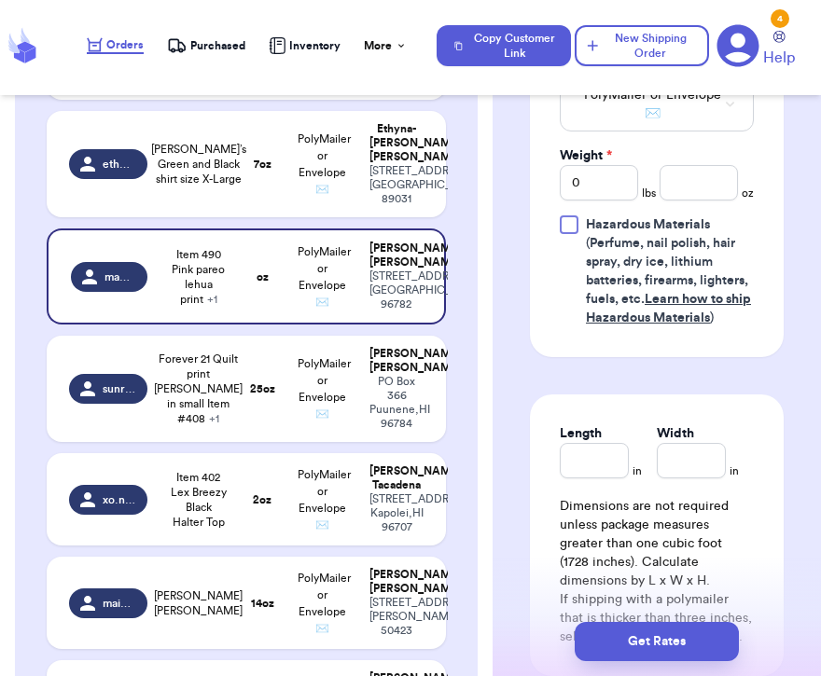
scroll to position [980, 0]
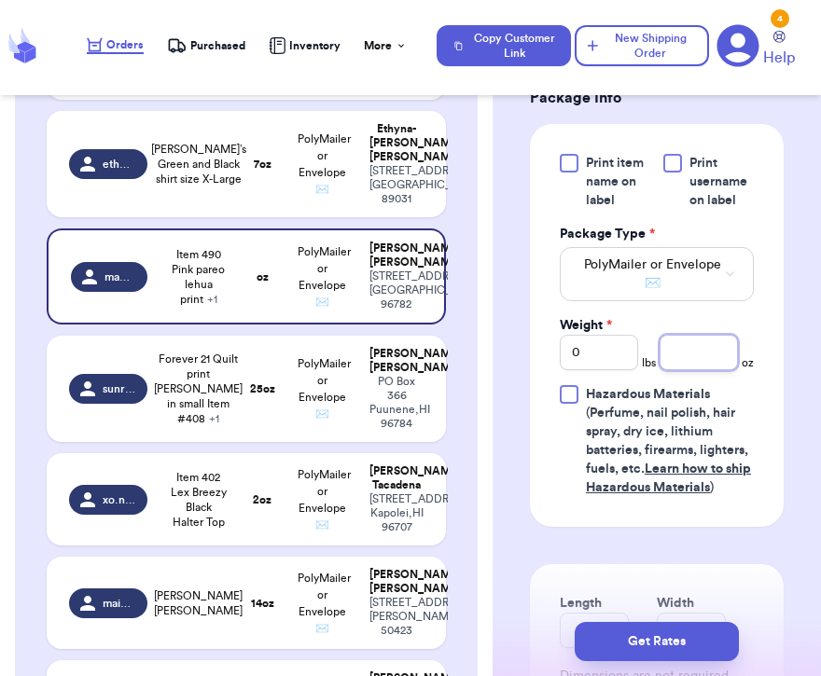
click at [677, 335] on input "number" at bounding box center [698, 352] width 78 height 35
type input "11"
click at [233, 217] on td "[PERSON_NAME]’s Green and Black shirt size X-Large" at bounding box center [199, 164] width 80 height 106
type input "[PERSON_NAME]’s Green and Black shirt size X-Large"
type input "7"
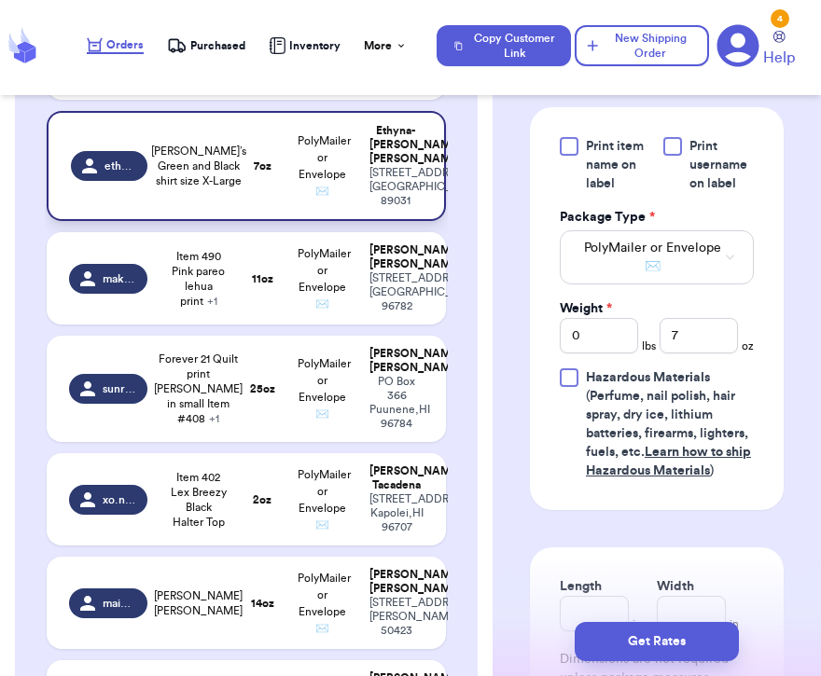
scroll to position [0, 0]
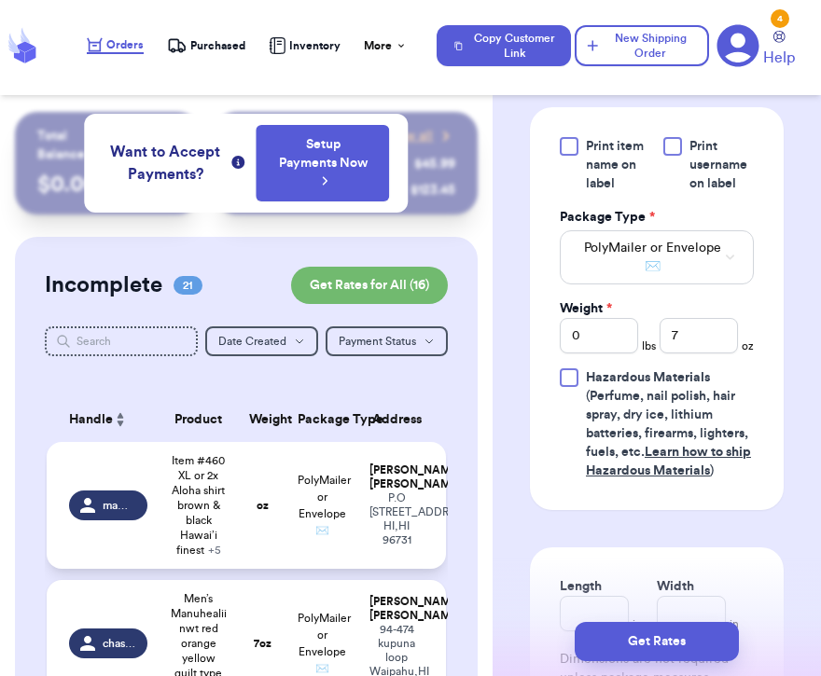
click at [252, 520] on td "oz" at bounding box center [262, 505] width 48 height 127
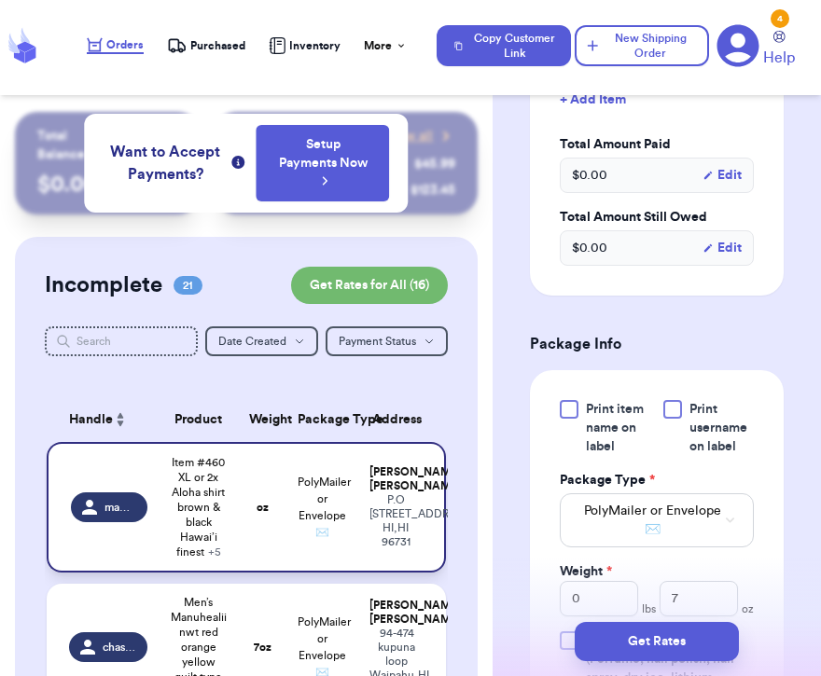
type input "Item #460 XL or 2x Aloha shirt brown & black Hawai’i finest"
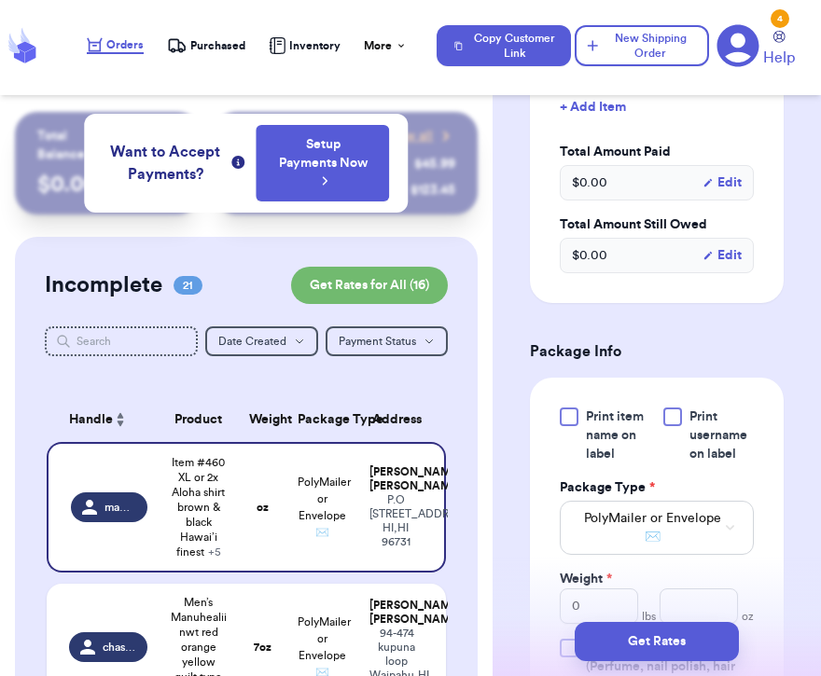
scroll to position [1107, 0]
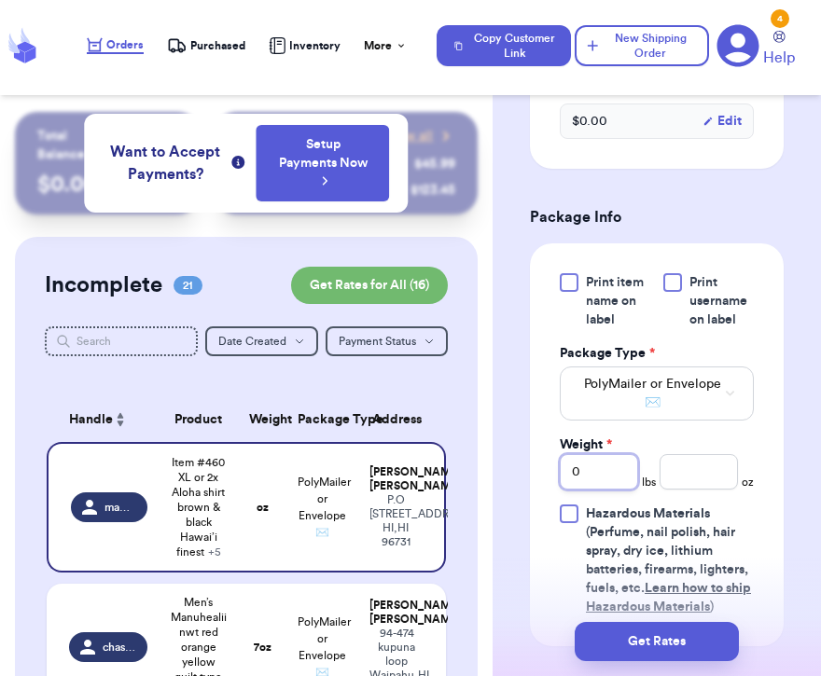
click at [604, 493] on div "Print item name on label Print username on label Package Type * PolyMailer or E…" at bounding box center [657, 444] width 194 height 343
type input "1"
click at [723, 479] on input "number" at bounding box center [698, 471] width 78 height 35
type input "10"
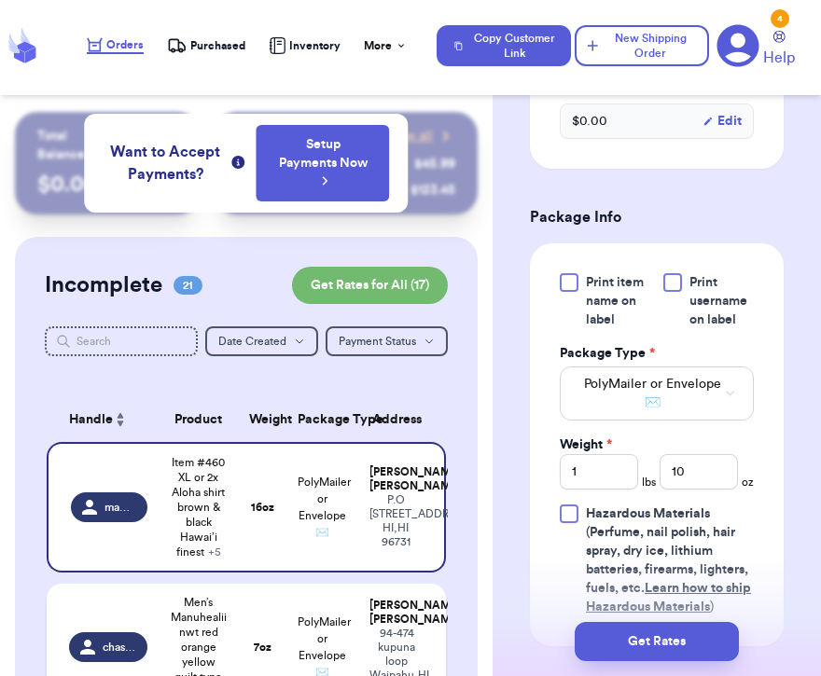
click at [343, 631] on td "PolyMailer or Envelope ✉️" at bounding box center [322, 647] width 72 height 127
type input "Men’s Manuhealii nwt red orange yellow quilt type print"
type input "0"
type input "7"
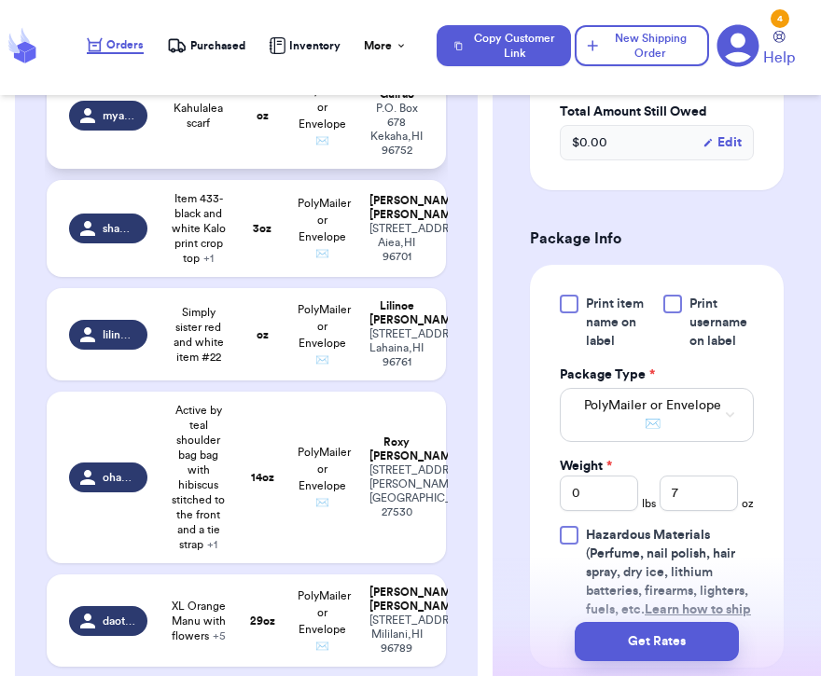
scroll to position [1192, 0]
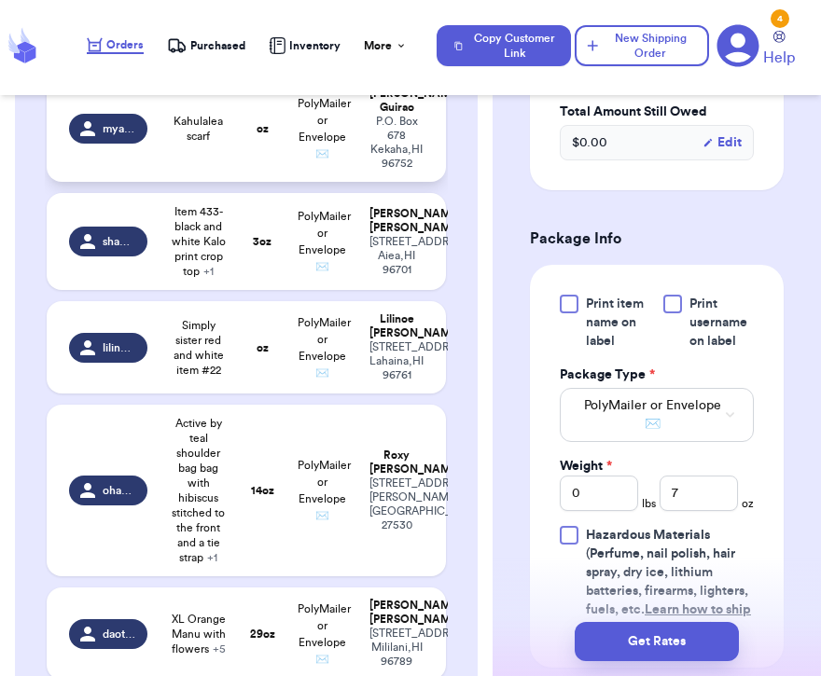
click at [251, 182] on td "oz" at bounding box center [262, 129] width 48 height 106
type input "Kahulalea scarf"
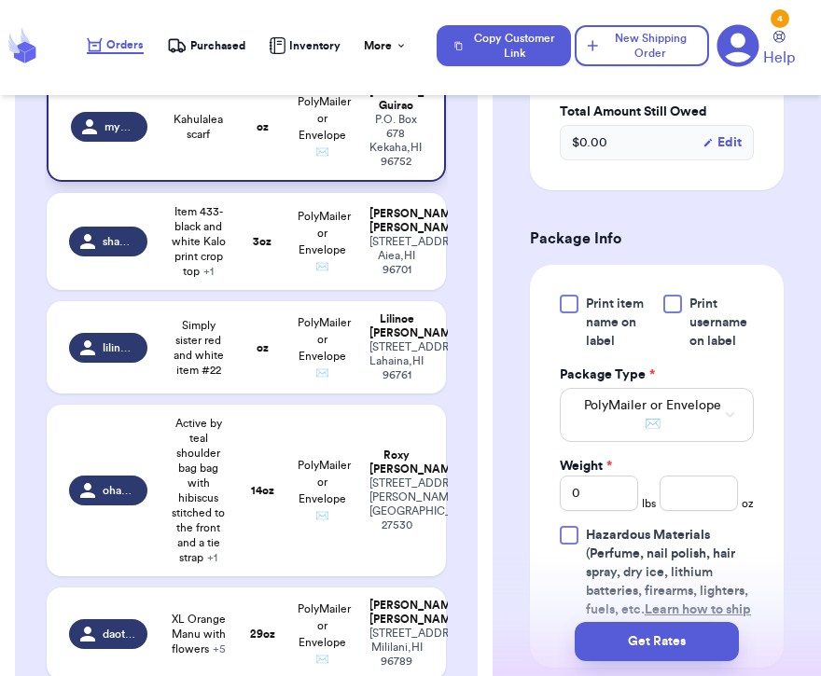
scroll to position [1188, 0]
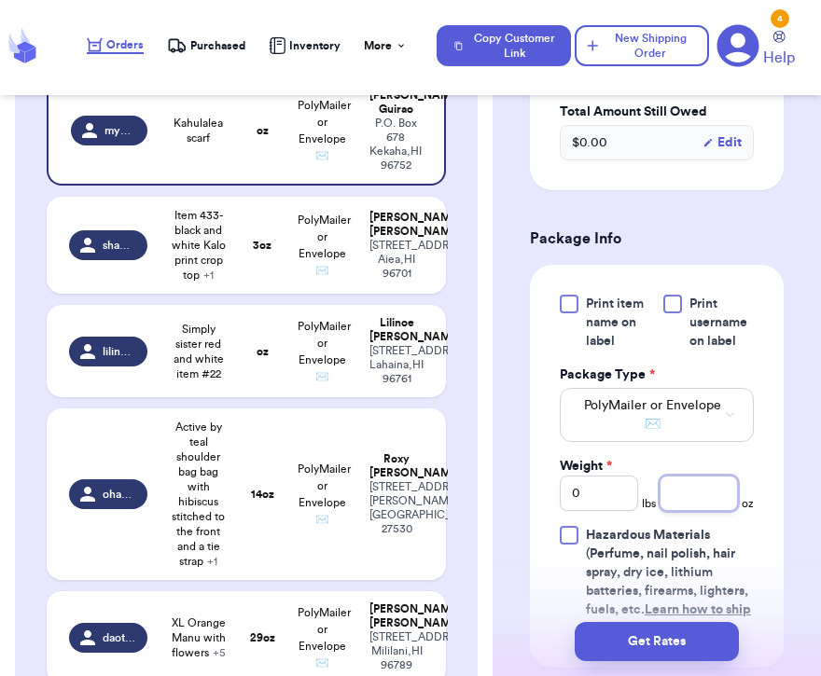
click at [711, 476] on input "number" at bounding box center [698, 493] width 78 height 35
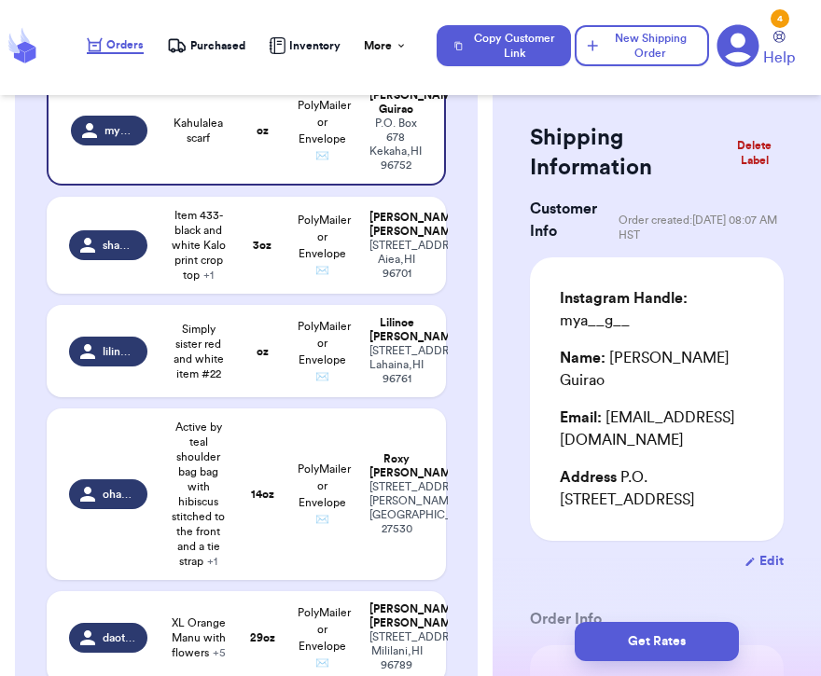
scroll to position [0, 0]
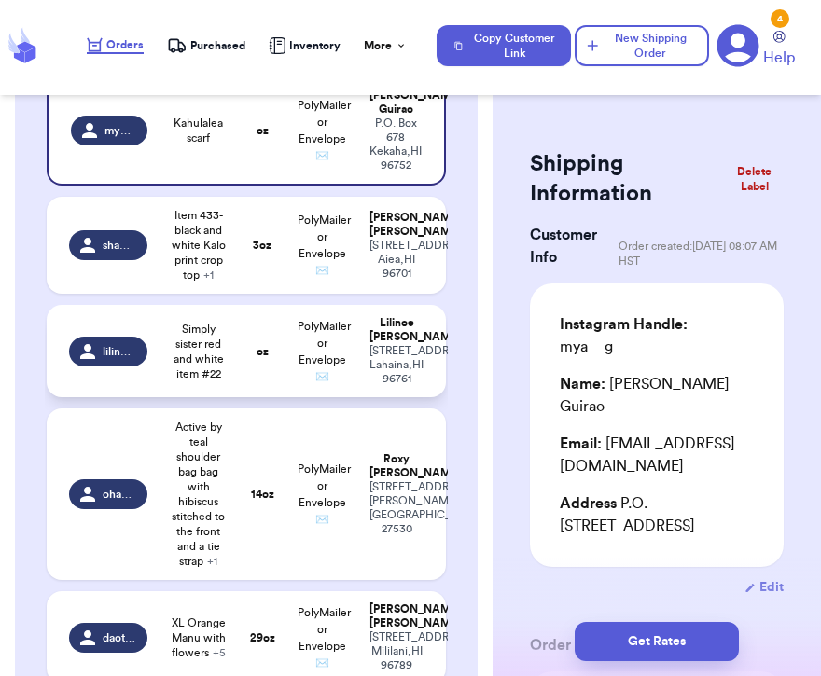
type input "3"
click at [305, 397] on td "PolyMailer or Envelope ✉️" at bounding box center [322, 351] width 72 height 92
type input "Simply sister red and white item #22"
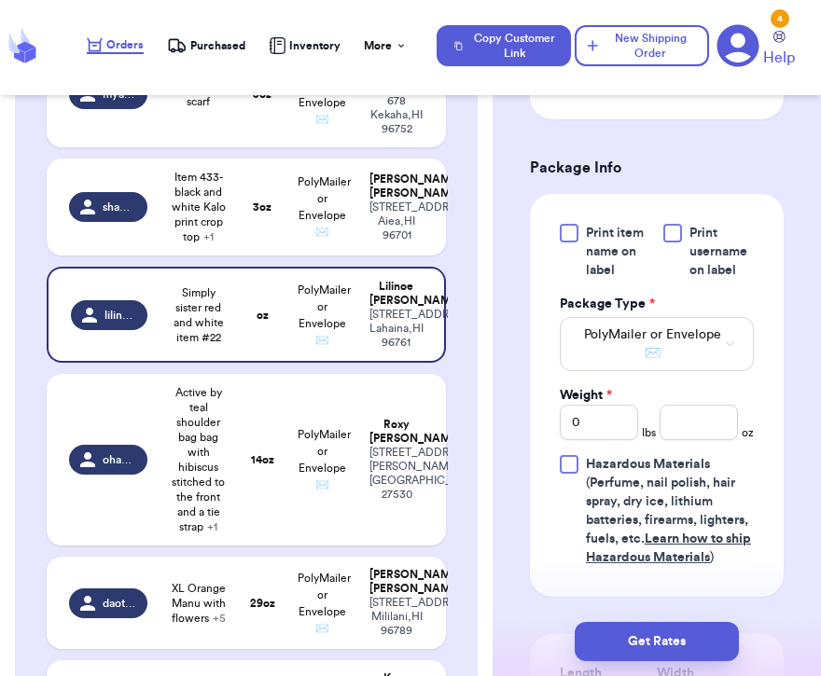
scroll to position [910, 0]
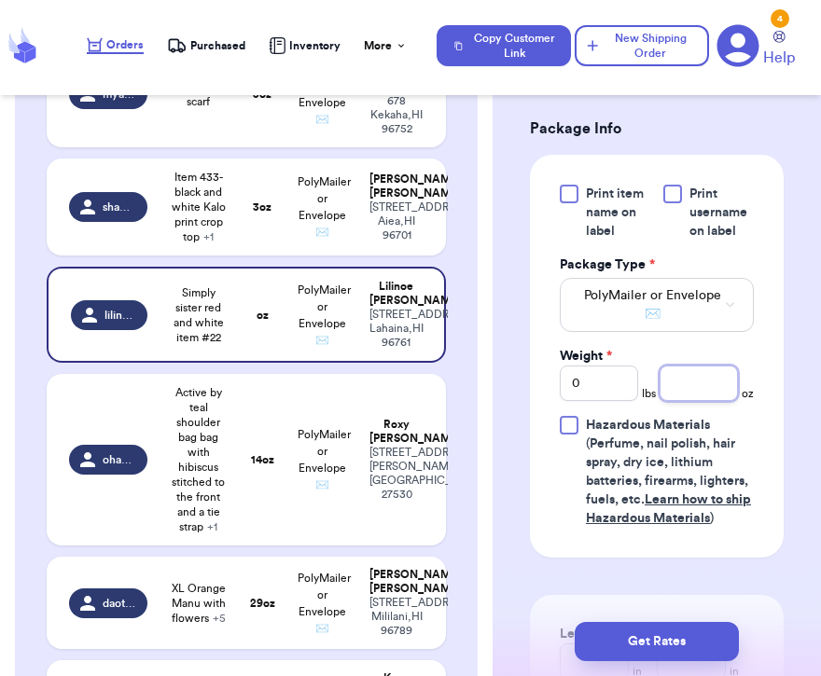
click at [688, 393] on input "number" at bounding box center [698, 383] width 78 height 35
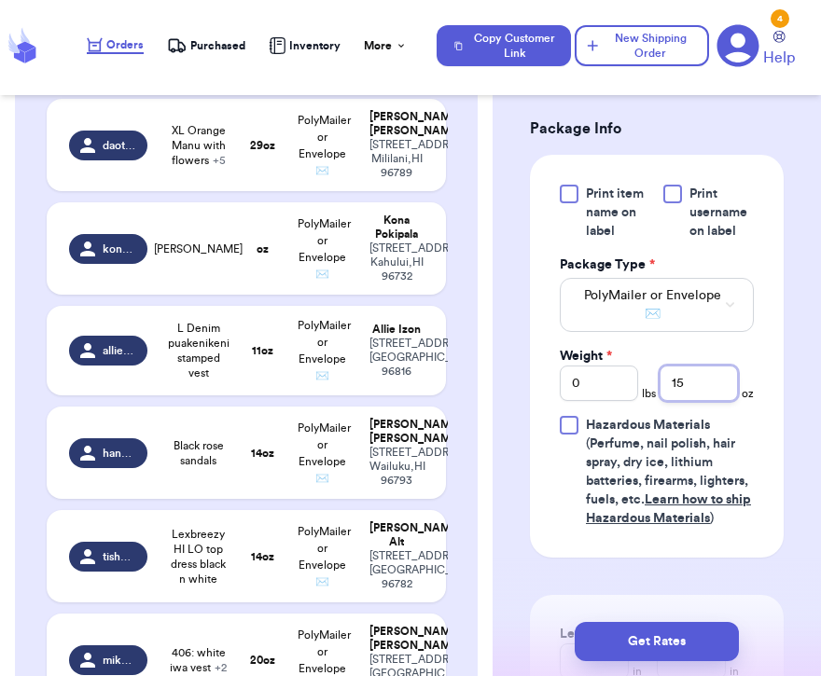
scroll to position [1696, 0]
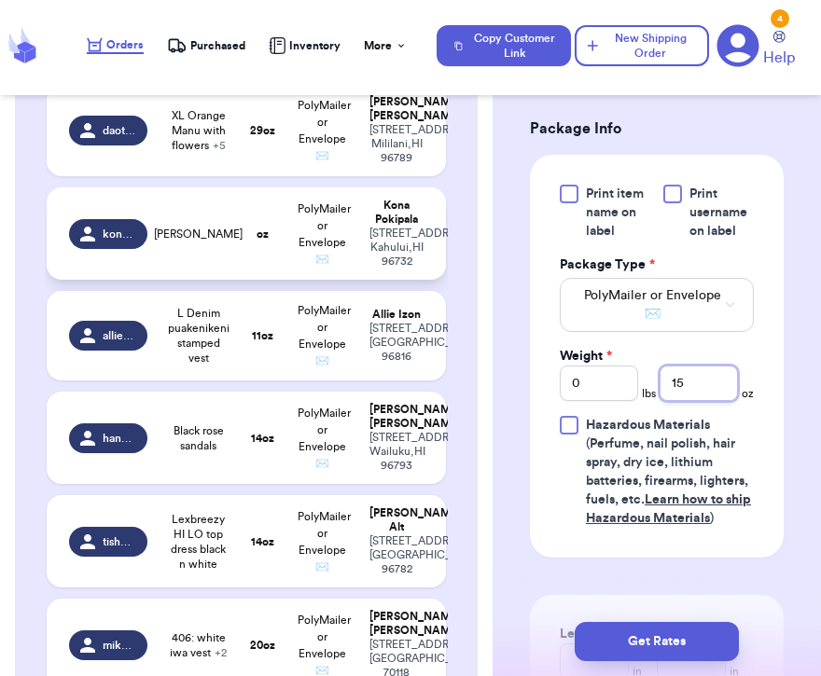
type input "15"
click at [336, 280] on td "PolyMailer or Envelope ✉️" at bounding box center [322, 233] width 72 height 92
type input "[PERSON_NAME]"
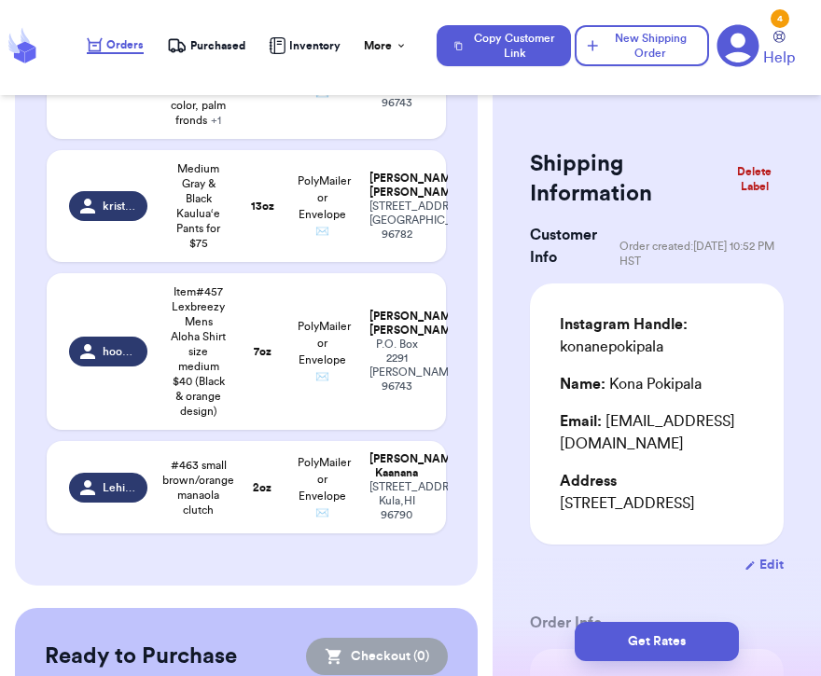
scroll to position [2395, 0]
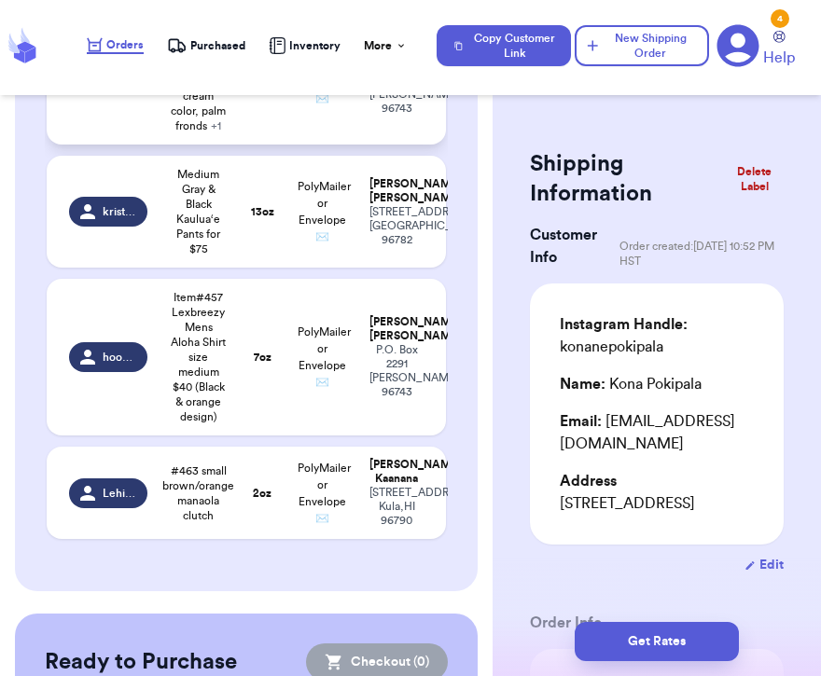
click at [186, 133] on span "Lex Breezy tee shirt dress, size small, white and cream color, palm fronds + 1" at bounding box center [199, 73] width 58 height 119
type input "Lex Breezy tee shirt dress, size small, white and cream color, palm fronds"
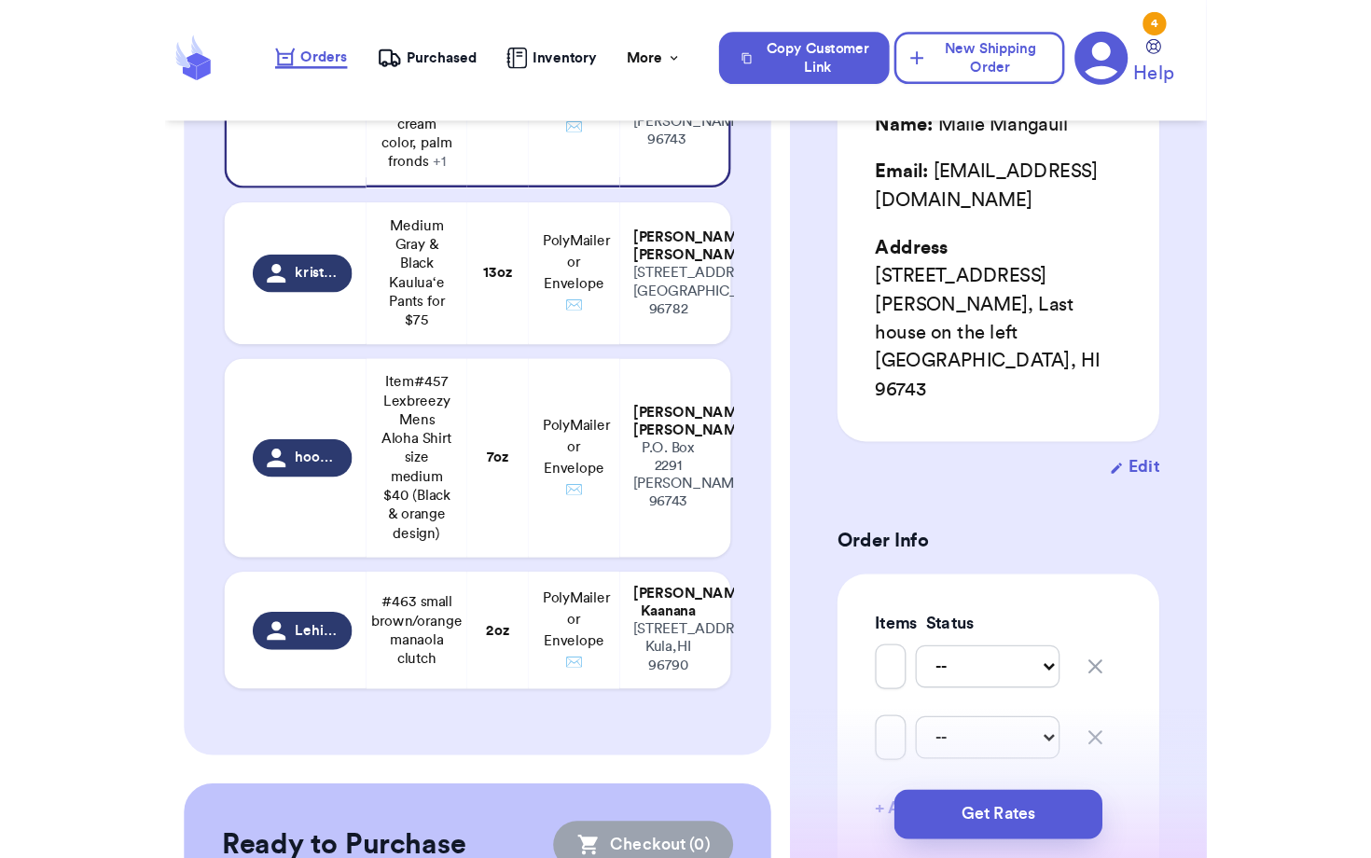
scroll to position [594, 0]
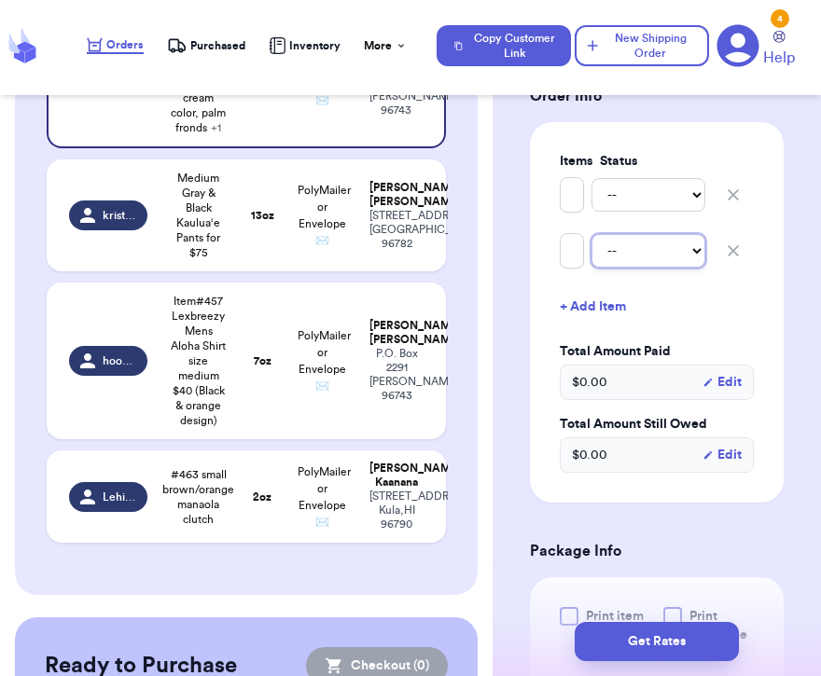
click at [619, 234] on select "-- Paid Owes" at bounding box center [648, 251] width 114 height 34
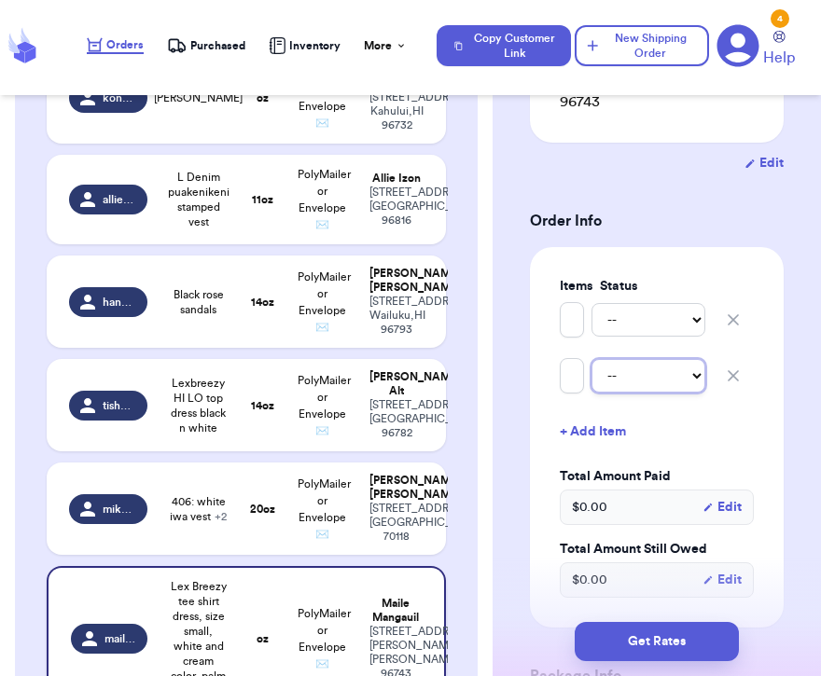
scroll to position [1811, 0]
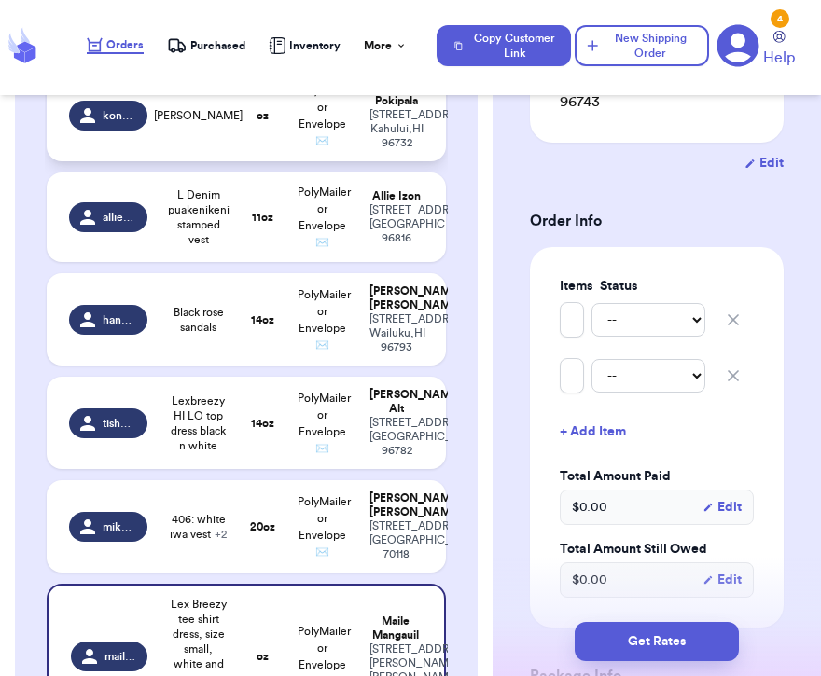
click at [222, 123] on span "[PERSON_NAME]" at bounding box center [198, 115] width 89 height 15
type input "[PERSON_NAME]"
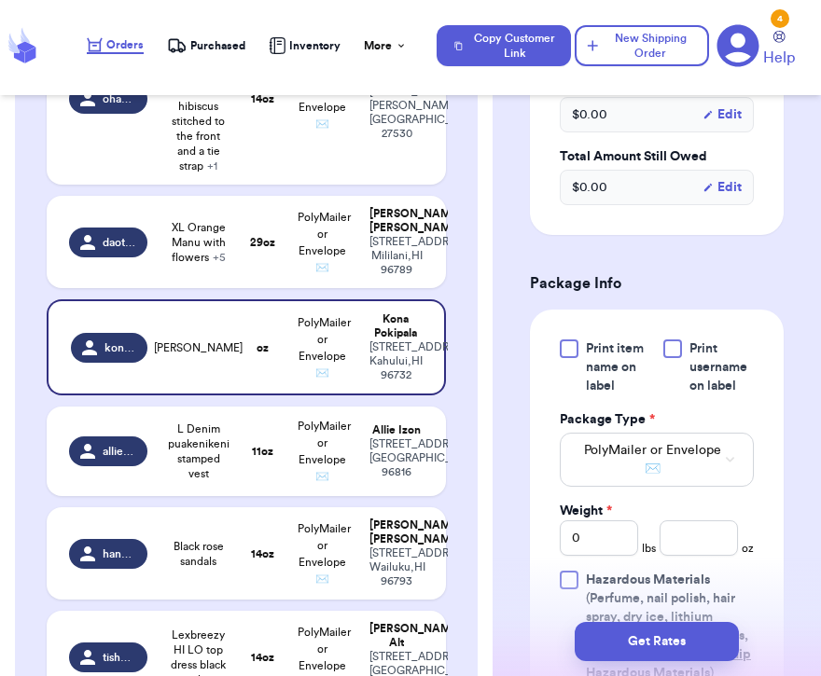
scroll to position [770, 0]
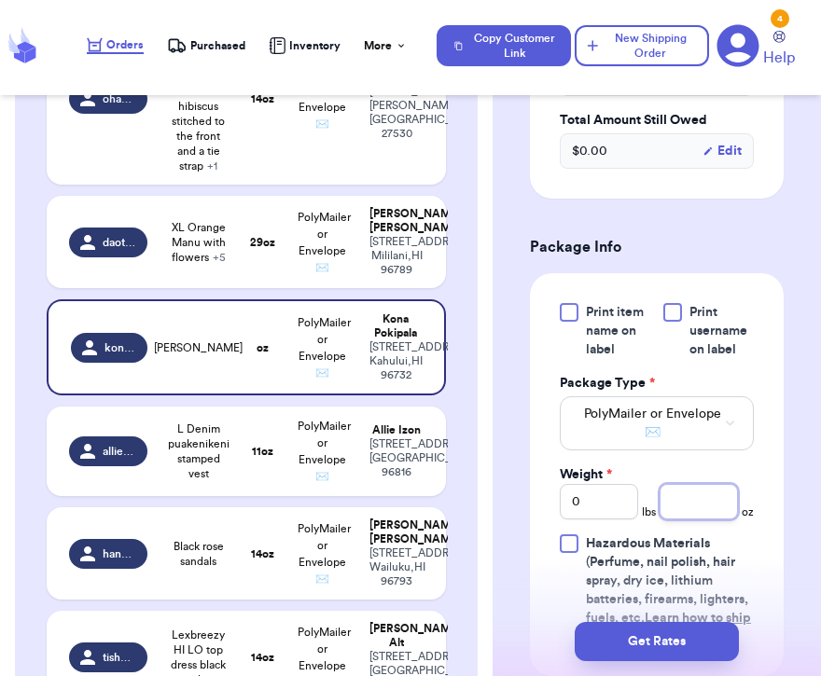
click at [687, 509] on input "number" at bounding box center [698, 501] width 78 height 35
type input "10"
click at [382, 185] on td "[PERSON_NAME] [STREET_ADDRESS][PERSON_NAME]" at bounding box center [402, 99] width 88 height 172
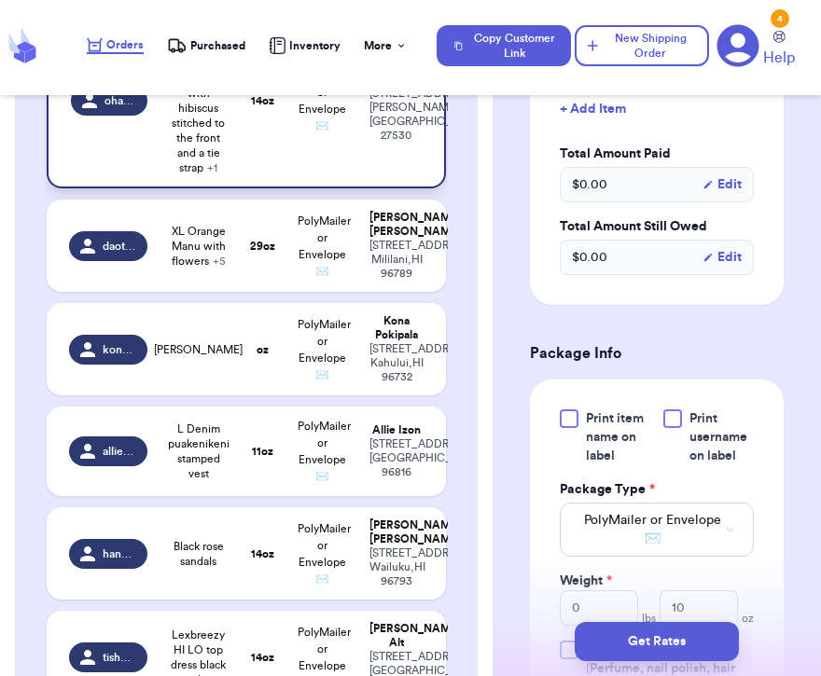
type input "Active by teal shoulder bag bag with hibiscus stitched to the front and a tie s…"
type input "14"
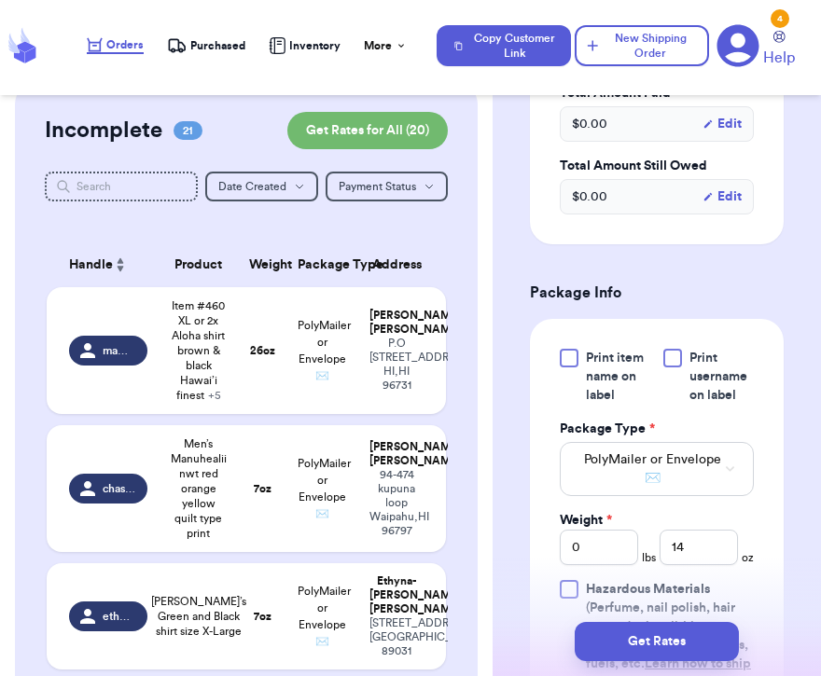
scroll to position [0, 0]
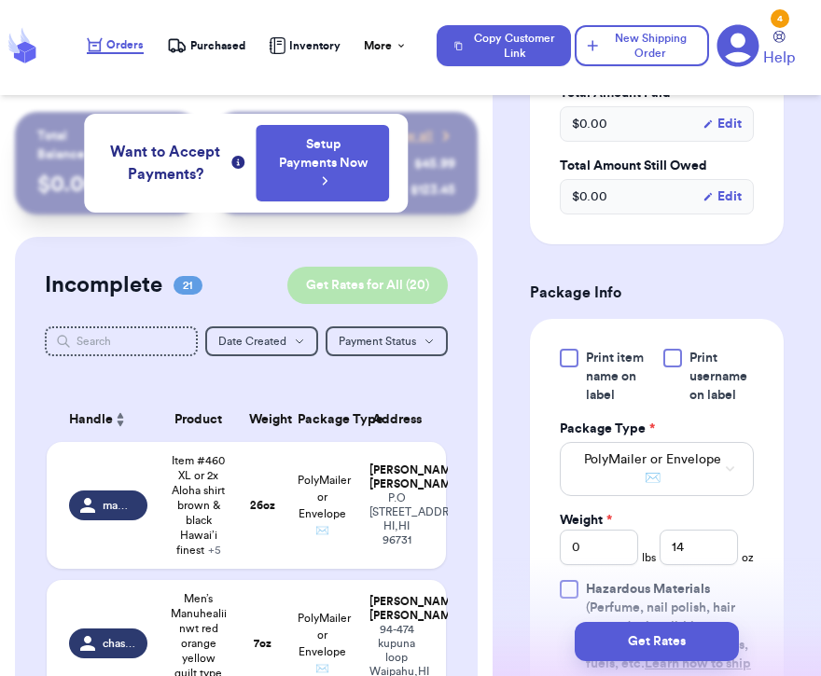
click at [422, 279] on button "Get Rates for All ( 20 )" at bounding box center [367, 285] width 160 height 37
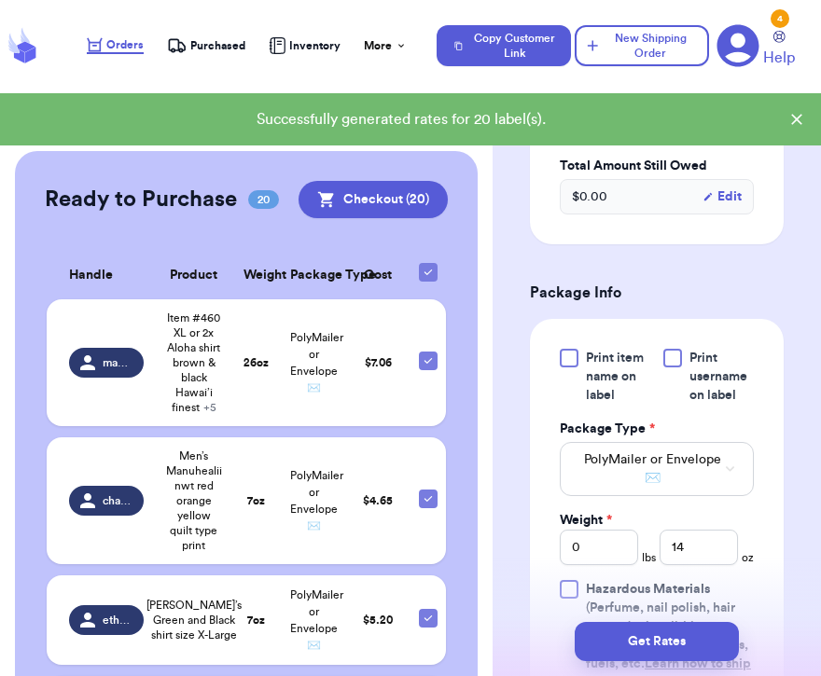
scroll to position [508, 0]
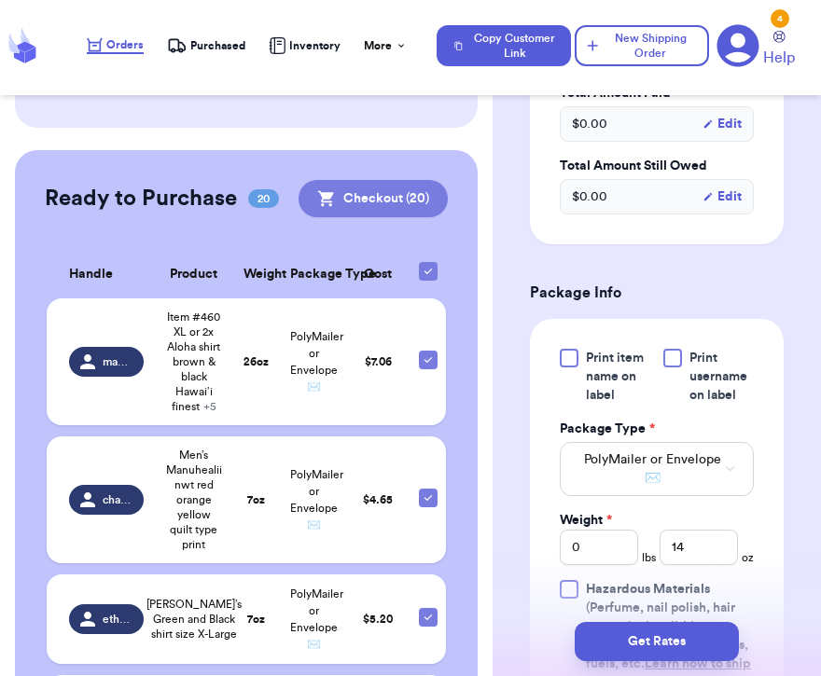
click at [387, 207] on button "Checkout ( 20 )" at bounding box center [372, 198] width 149 height 37
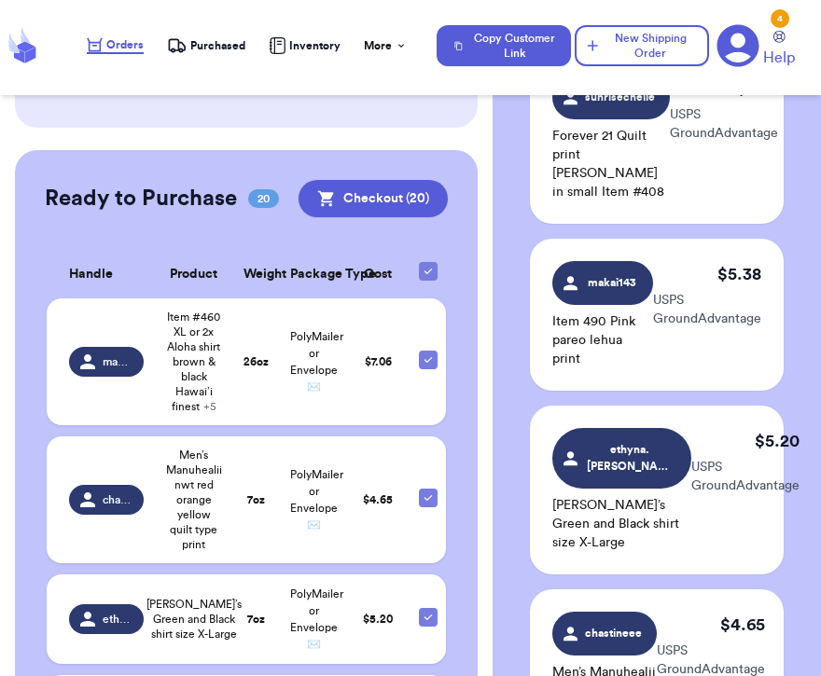
scroll to position [3355, 0]
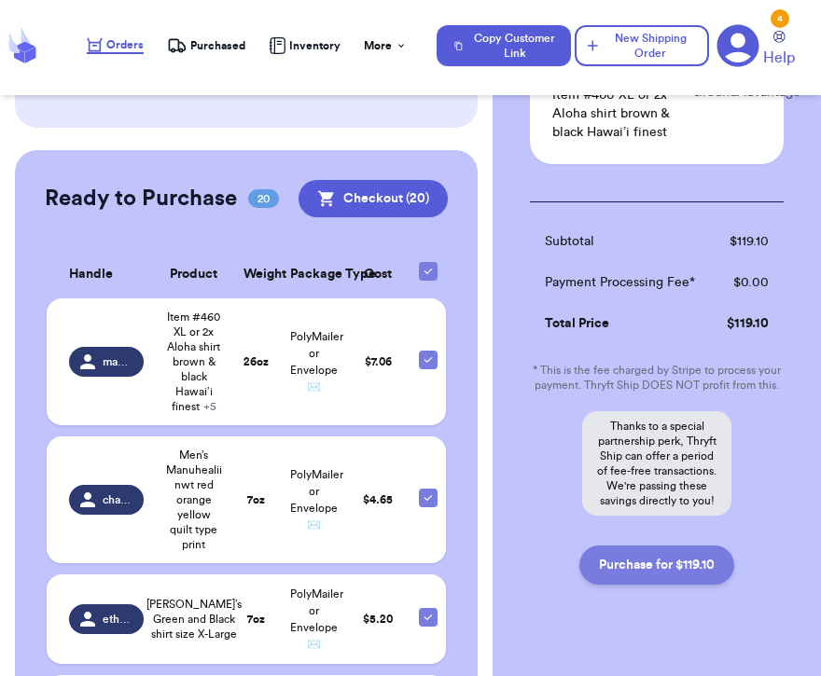
click at [644, 546] on button "Purchase for $119.10" at bounding box center [656, 565] width 155 height 39
checkbox input "true"
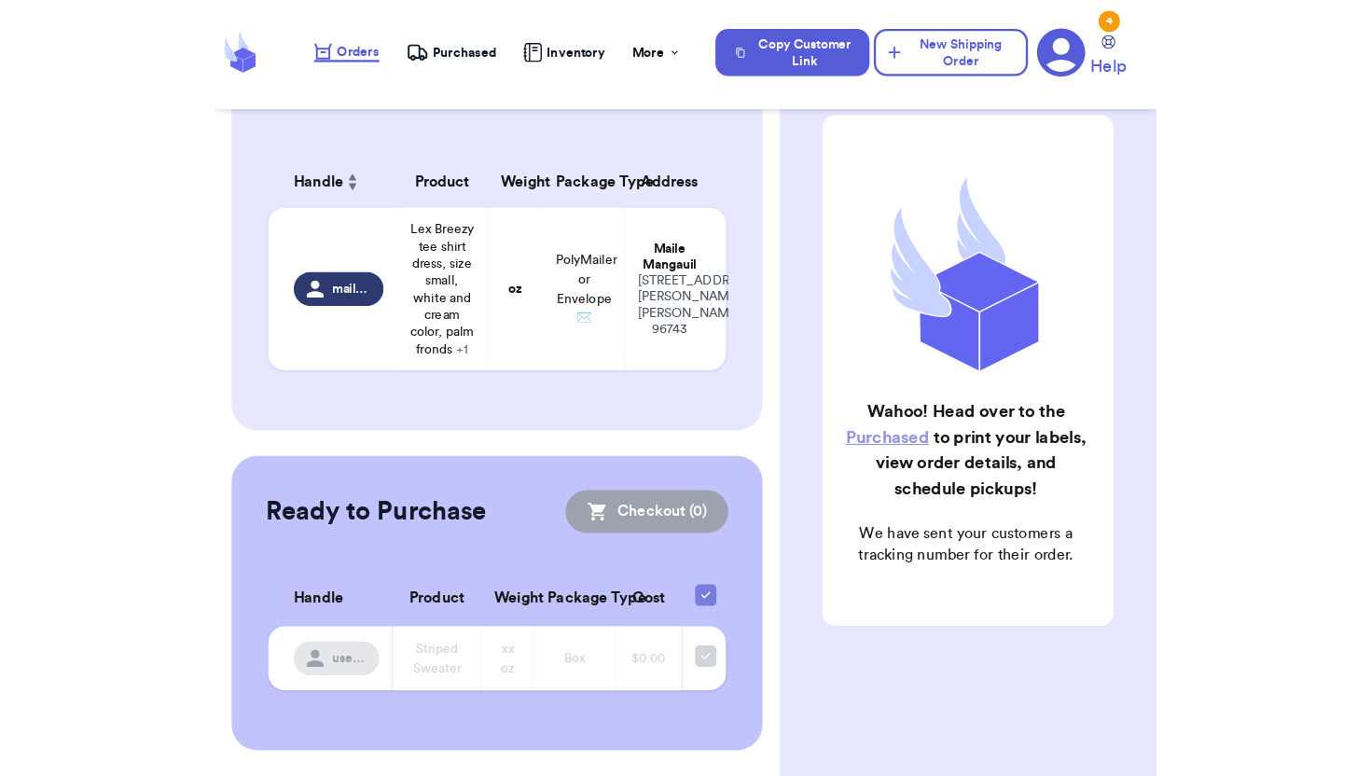
scroll to position [131, 0]
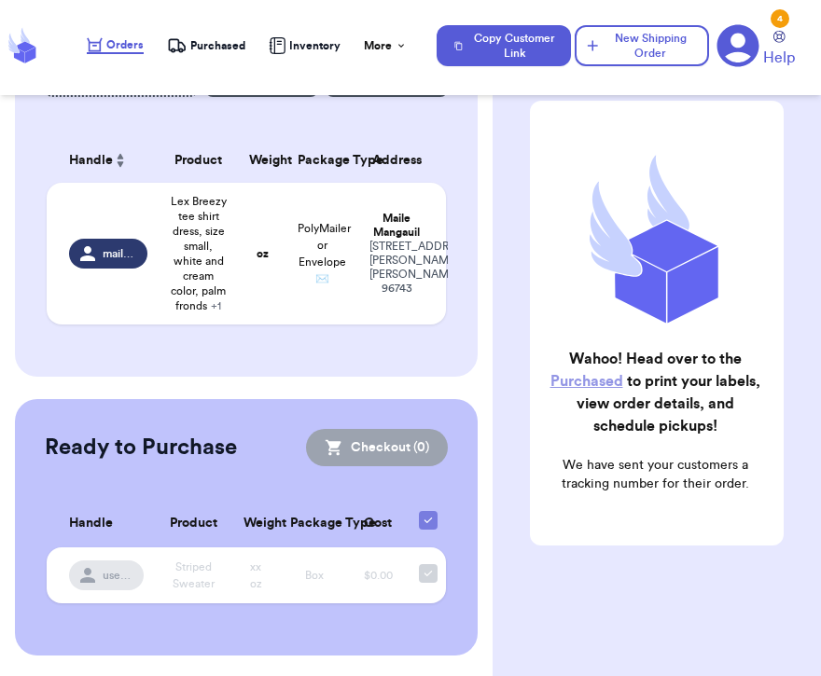
click at [211, 65] on nav "Orders Purchased Inventory More Stats Completed Orders Payments Payouts Copy Cu…" at bounding box center [444, 46] width 753 height 62
click at [216, 38] on span "Purchased" at bounding box center [217, 45] width 55 height 15
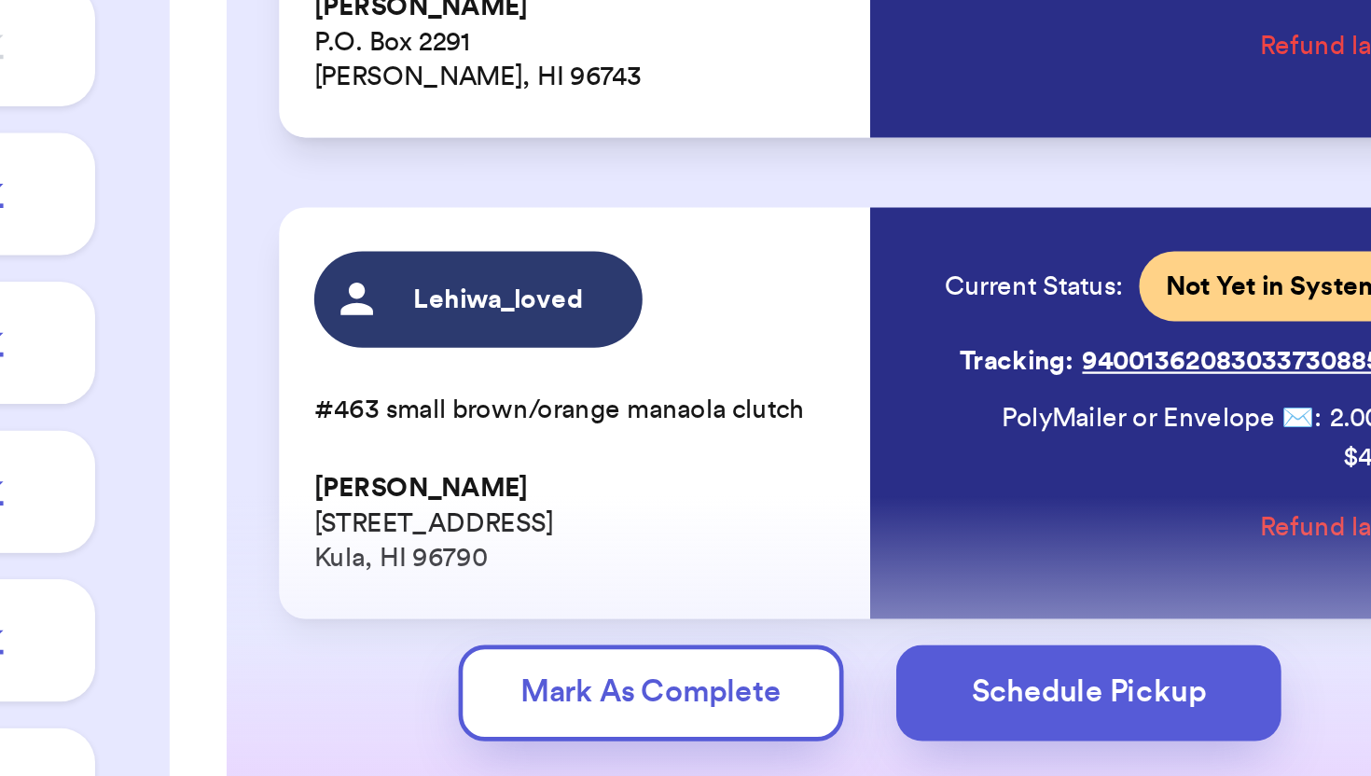
scroll to position [3694, 0]
